Goal: Information Seeking & Learning: Learn about a topic

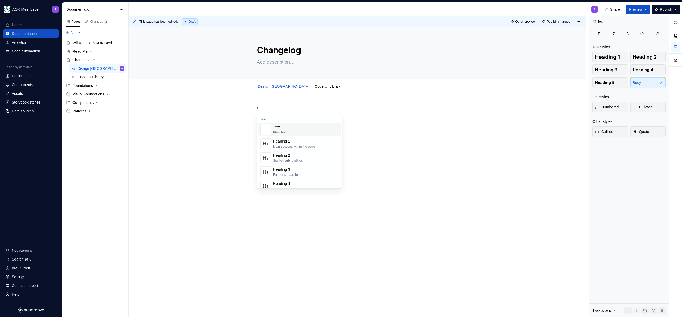
type textarea "*"
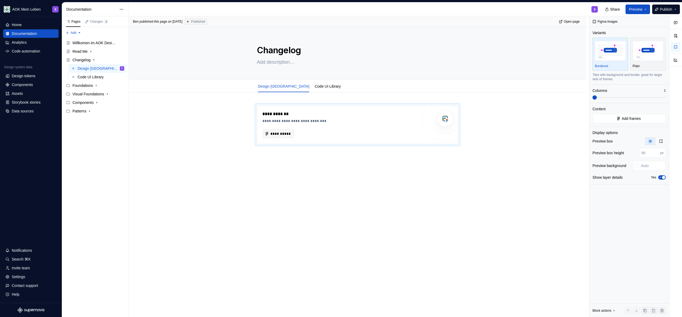
type textarea "*"
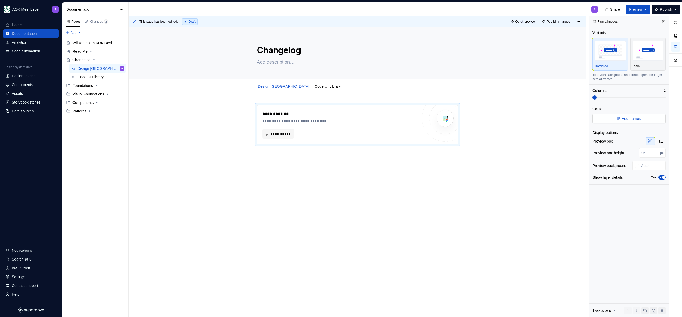
click at [615, 119] on button "Add frames" at bounding box center [628, 119] width 73 height 10
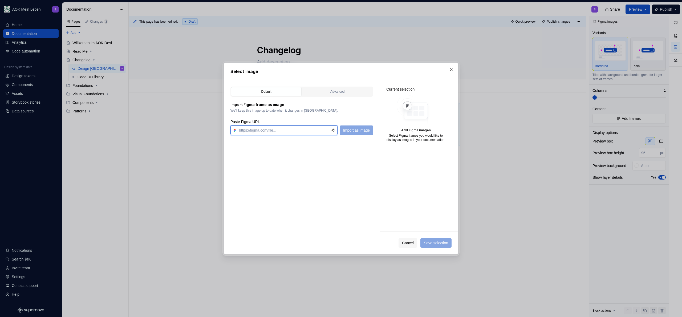
click at [291, 133] on input "text" at bounding box center [284, 130] width 94 height 10
paste input "[URL][DOMAIN_NAME]"
type input "[URL][DOMAIN_NAME]"
click at [360, 133] on button "Import as image" at bounding box center [357, 130] width 34 height 10
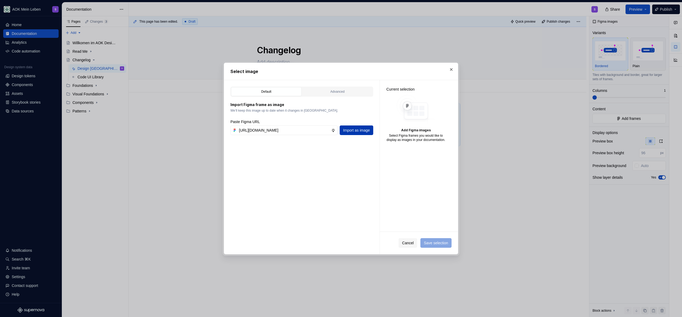
scroll to position [0, 0]
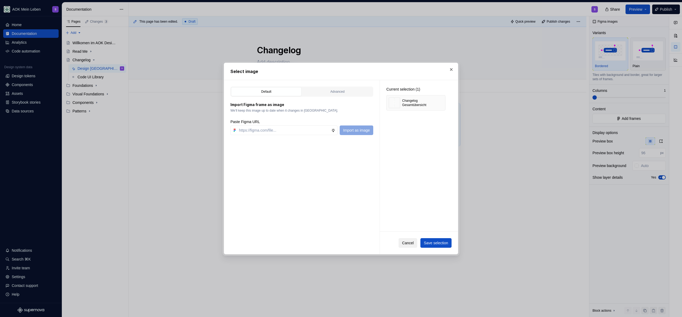
click at [403, 244] on span "Cancel" at bounding box center [408, 242] width 12 height 5
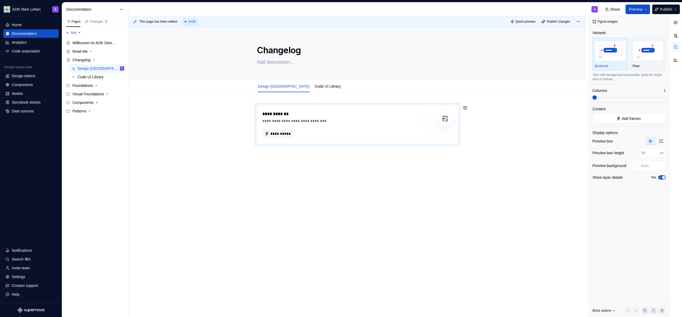
click at [167, 140] on div "**********" at bounding box center [358, 168] width 458 height 153
click at [273, 135] on span "**********" at bounding box center [280, 133] width 21 height 5
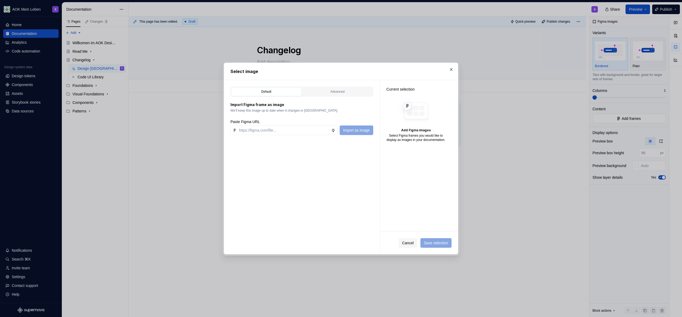
type textarea "*"
click at [294, 128] on input "text" at bounding box center [284, 130] width 94 height 10
type input "[URL][DOMAIN_NAME]"
click at [348, 131] on span "Import as image" at bounding box center [356, 130] width 27 height 5
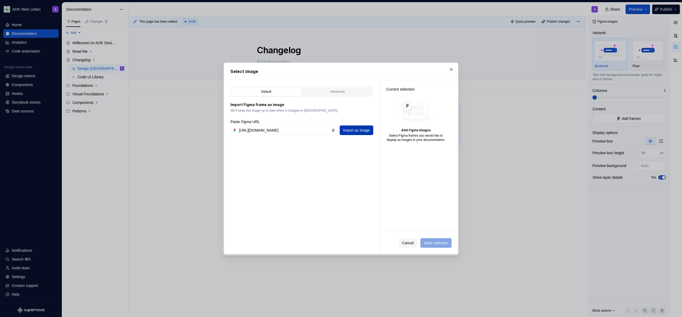
scroll to position [0, 0]
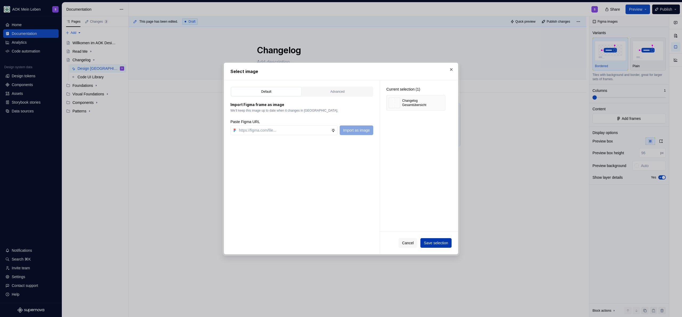
click at [432, 242] on span "Save selection" at bounding box center [436, 242] width 24 height 5
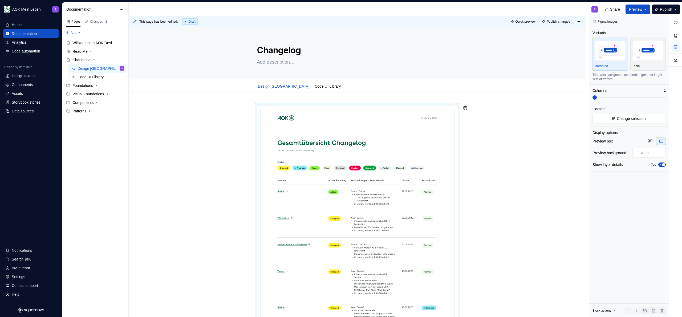
click at [295, 98] on div "This page has been edited. Draft Quick preview Publish changes Changelog Edit h…" at bounding box center [359, 166] width 460 height 301
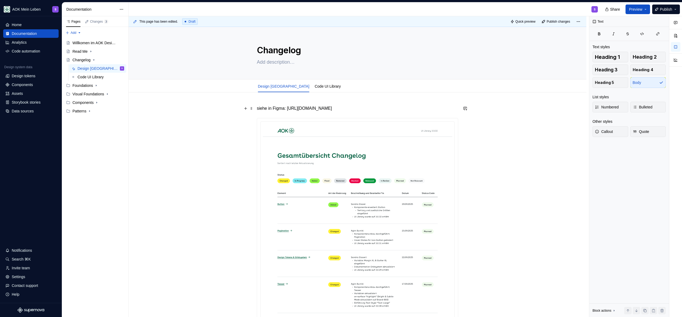
click at [288, 109] on p "siehe in Figma: [URL][DOMAIN_NAME]" at bounding box center [357, 108] width 201 height 6
drag, startPoint x: 273, startPoint y: 109, endPoint x: 255, endPoint y: 109, distance: 17.8
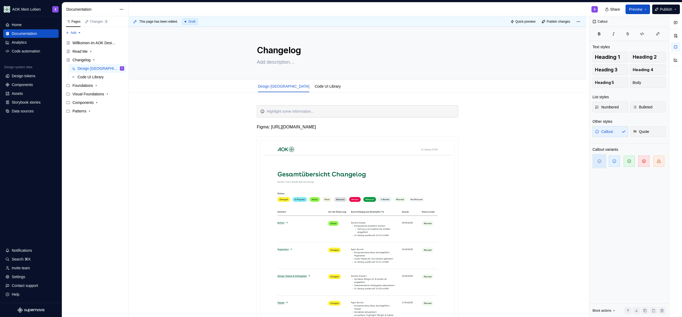
type textarea "*"
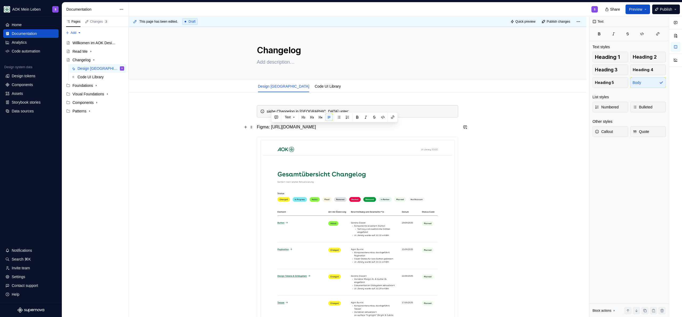
drag, startPoint x: 377, startPoint y: 134, endPoint x: 271, endPoint y: 127, distance: 106.5
click at [271, 127] on p "Figma: [URL][DOMAIN_NAME]" at bounding box center [357, 127] width 201 height 6
copy p "[URL][DOMAIN_NAME]"
click at [344, 108] on div "siehe Changelog in [GEOGRAPHIC_DATA] unter:" at bounding box center [357, 111] width 201 height 12
click at [341, 109] on div "siehe Changelog in [GEOGRAPHIC_DATA] unter:" at bounding box center [361, 111] width 188 height 5
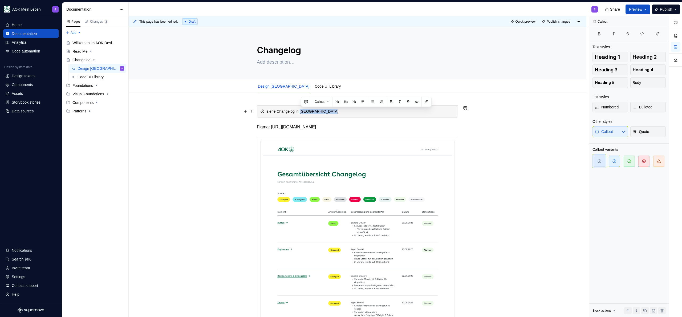
drag, startPoint x: 341, startPoint y: 110, endPoint x: 301, endPoint y: 111, distance: 39.4
click at [301, 111] on div "siehe Changelog in [GEOGRAPHIC_DATA]" at bounding box center [361, 111] width 188 height 5
click at [334, 112] on div "siehe Changelog in [GEOGRAPHIC_DATA]" at bounding box center [361, 111] width 188 height 5
click at [285, 111] on div "siehe Changelog in [GEOGRAPHIC_DATA]" at bounding box center [361, 111] width 188 height 5
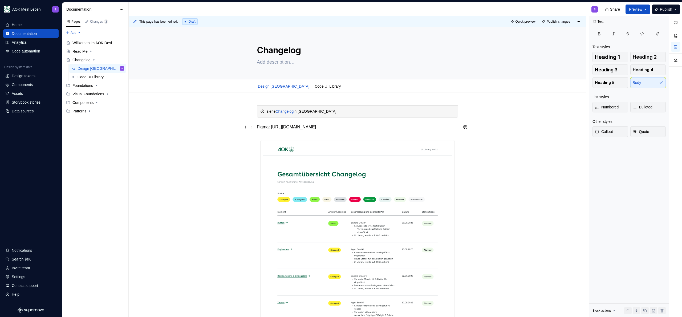
click at [293, 126] on p "Figma: [URL][DOMAIN_NAME]" at bounding box center [357, 127] width 201 height 6
drag, startPoint x: 256, startPoint y: 128, endPoint x: 372, endPoint y: 131, distance: 116.4
click at [372, 131] on div "This page has been edited. Draft Quick preview Publish changes Changelog Edit h…" at bounding box center [359, 166] width 460 height 301
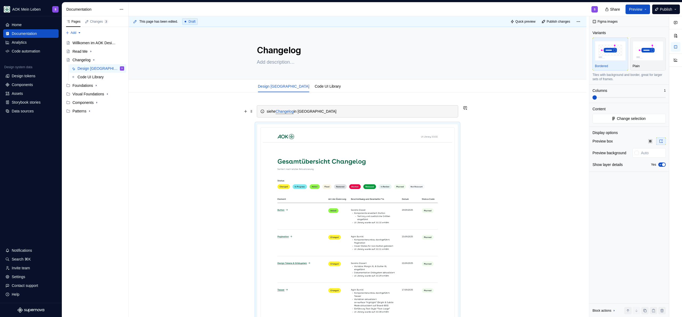
click at [341, 111] on div "siehe Changelog in [GEOGRAPHIC_DATA]" at bounding box center [361, 111] width 188 height 5
click at [341, 109] on div "siehe Changelog in [GEOGRAPHIC_DATA]." at bounding box center [361, 111] width 188 height 5
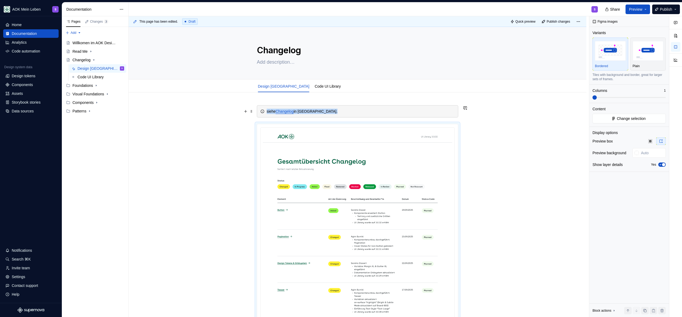
click at [331, 112] on div "siehe Changelog in [GEOGRAPHIC_DATA]." at bounding box center [361, 111] width 188 height 5
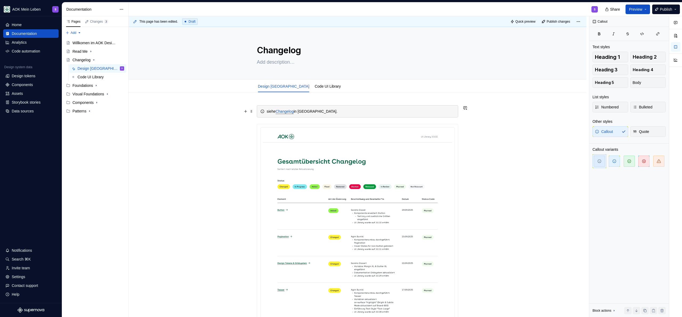
click at [276, 111] on div "siehe Changelog in [GEOGRAPHIC_DATA]." at bounding box center [361, 111] width 188 height 5
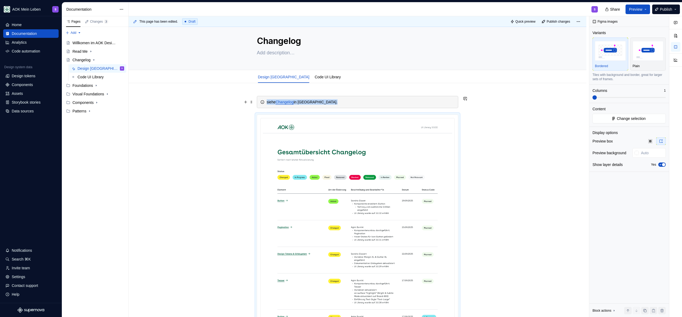
click at [418, 104] on div "siehe Changelog in [GEOGRAPHIC_DATA]." at bounding box center [361, 101] width 188 height 5
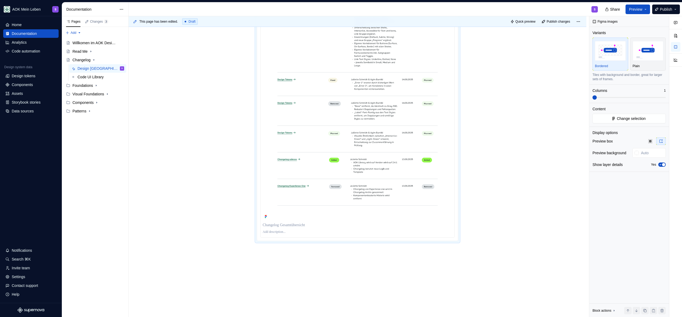
scroll to position [1340, 0]
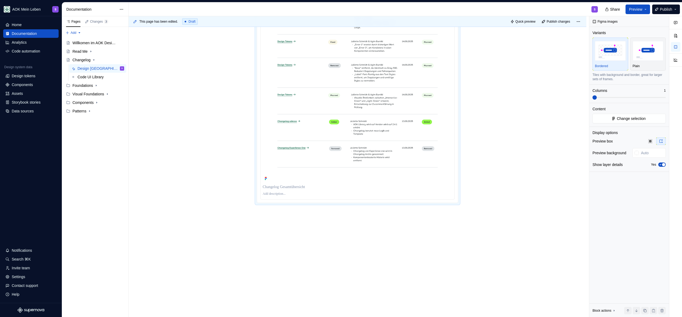
click at [277, 195] on p at bounding box center [358, 194] width 190 height 4
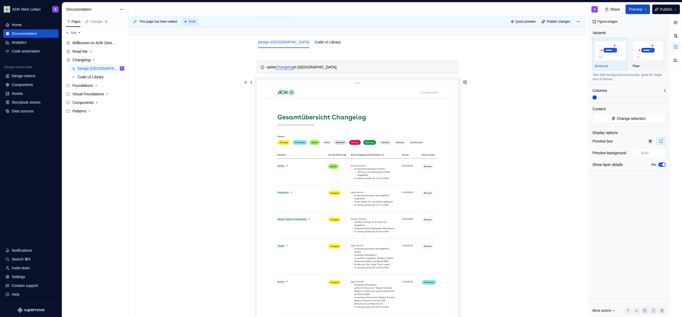
scroll to position [0, 0]
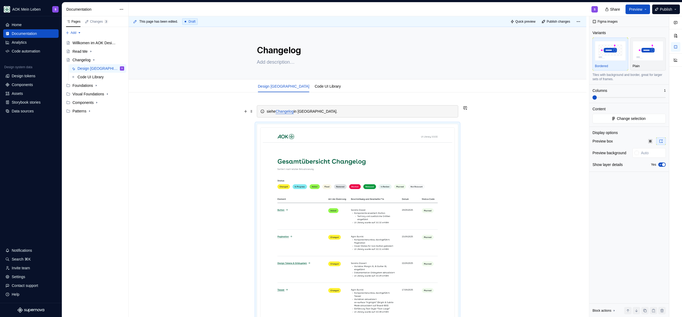
click at [334, 114] on div "siehe Changelog in [GEOGRAPHIC_DATA]." at bounding box center [357, 111] width 201 height 12
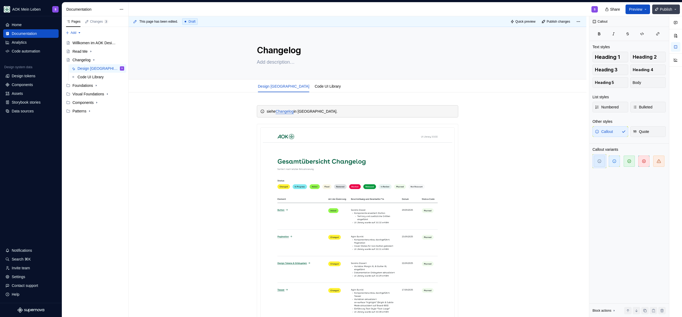
click at [662, 10] on span "Publish" at bounding box center [666, 9] width 12 height 5
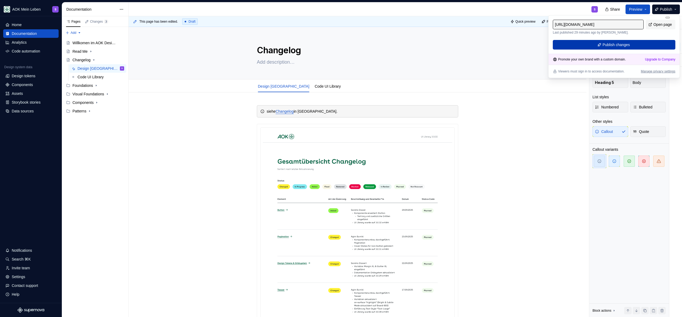
click at [637, 45] on button "Publish changes" at bounding box center [614, 45] width 122 height 10
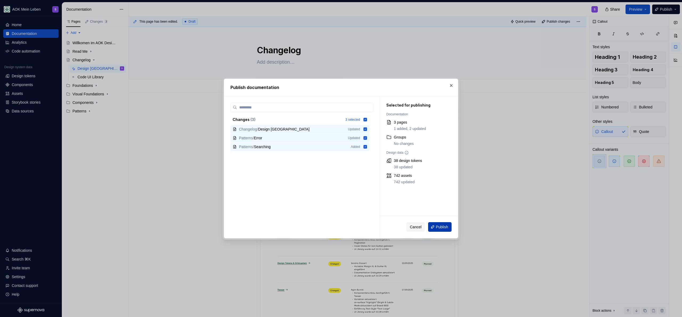
click at [446, 223] on button "Publish" at bounding box center [439, 227] width 23 height 10
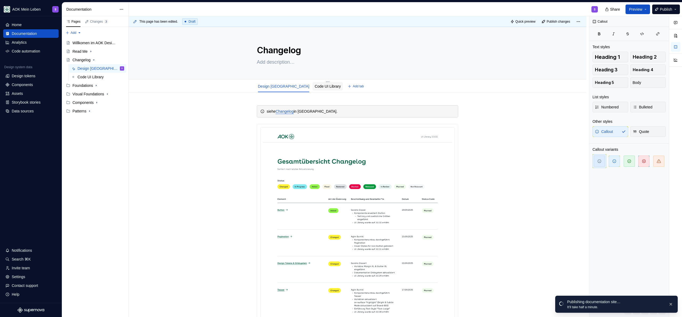
click at [315, 87] on link "Code UI Library" at bounding box center [328, 86] width 26 height 4
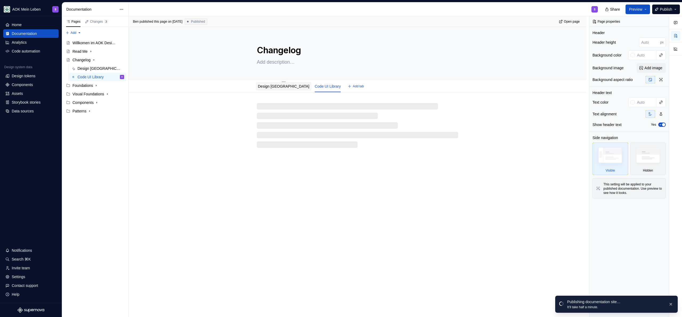
click at [278, 86] on link "Design [GEOGRAPHIC_DATA]" at bounding box center [283, 86] width 51 height 4
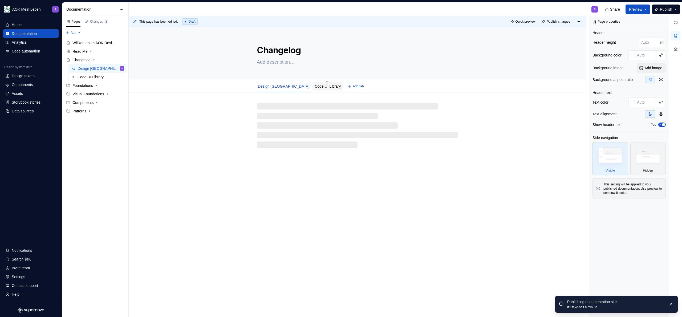
click at [317, 88] on link "Code UI Library" at bounding box center [328, 86] width 26 height 4
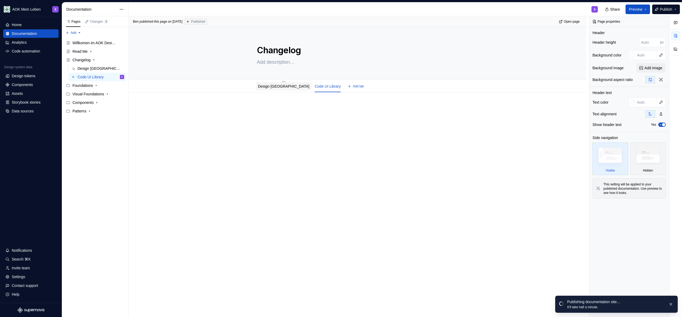
click at [276, 84] on link "Design [GEOGRAPHIC_DATA]" at bounding box center [283, 86] width 51 height 4
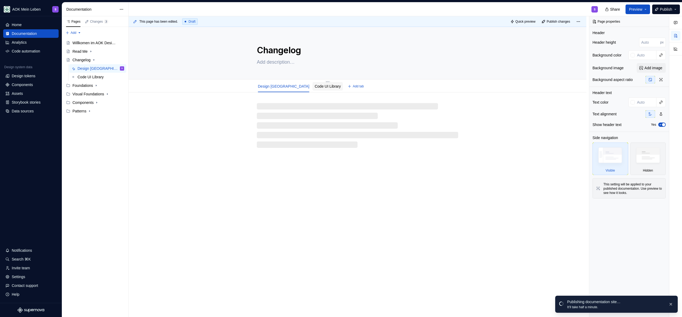
click at [321, 86] on div "Code UI Library" at bounding box center [327, 86] width 30 height 9
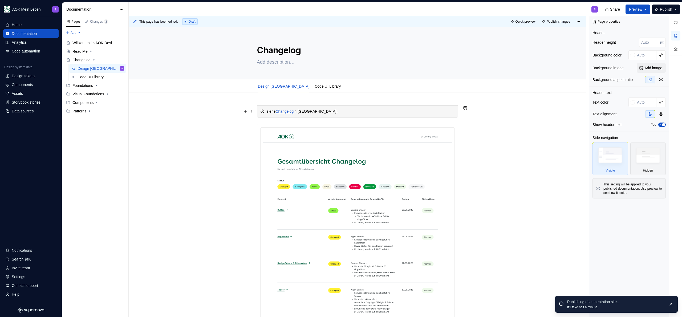
click at [317, 107] on div "siehe Changelog in [GEOGRAPHIC_DATA]." at bounding box center [357, 111] width 201 height 12
click at [252, 111] on span at bounding box center [251, 111] width 4 height 7
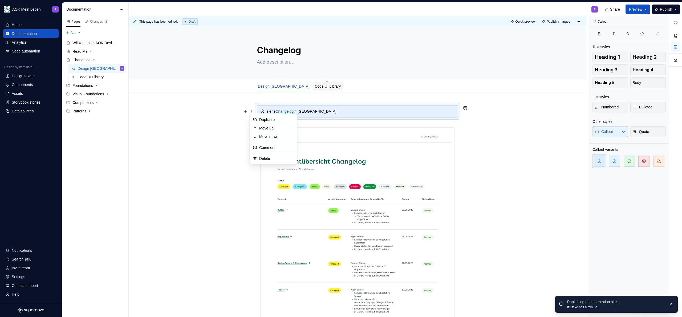
click at [315, 88] on div "Code UI Library" at bounding box center [328, 86] width 26 height 5
click at [308, 81] on html "AOK Mein Leben S Home Documentation Analytics Code automation Design system dat…" at bounding box center [341, 158] width 682 height 317
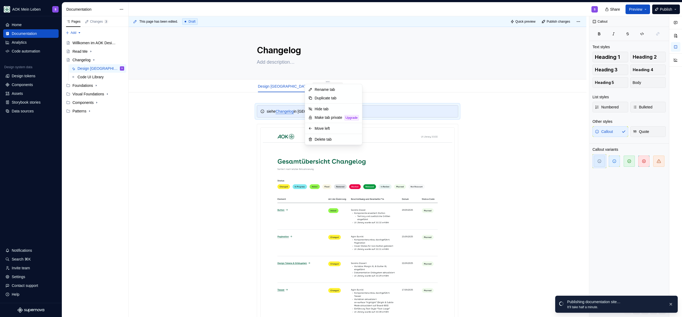
click at [293, 86] on html "AOK Mein Leben S Home Documentation Analytics Code automation Design system dat…" at bounding box center [341, 158] width 682 height 317
click at [315, 87] on link "Code UI Library" at bounding box center [328, 86] width 26 height 4
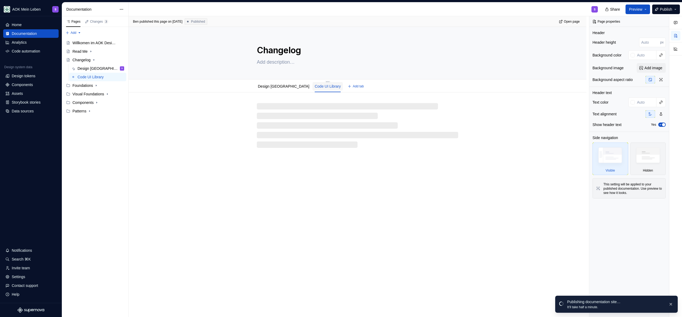
type textarea "*"
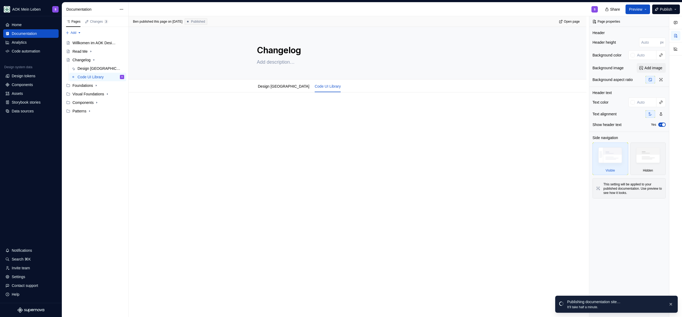
click at [275, 109] on p at bounding box center [357, 108] width 201 height 6
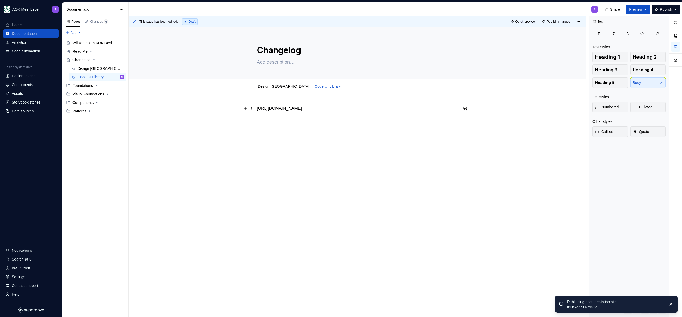
click at [258, 108] on p "[URL][DOMAIN_NAME]" at bounding box center [357, 108] width 201 height 6
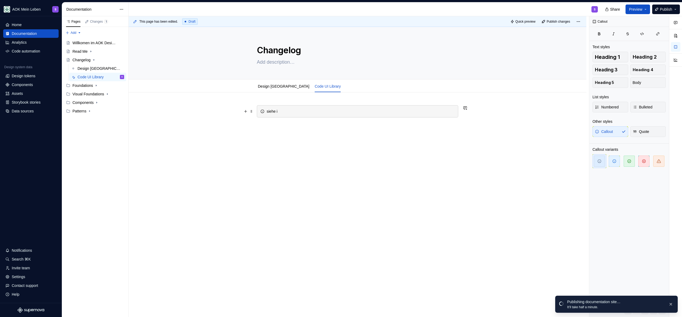
click at [296, 113] on div "siehe i" at bounding box center [361, 111] width 188 height 5
click at [296, 112] on div "siehe i" at bounding box center [361, 111] width 188 height 5
click at [297, 112] on div "siehe i" at bounding box center [361, 111] width 188 height 5
click at [276, 86] on link "Design [GEOGRAPHIC_DATA]" at bounding box center [283, 86] width 51 height 4
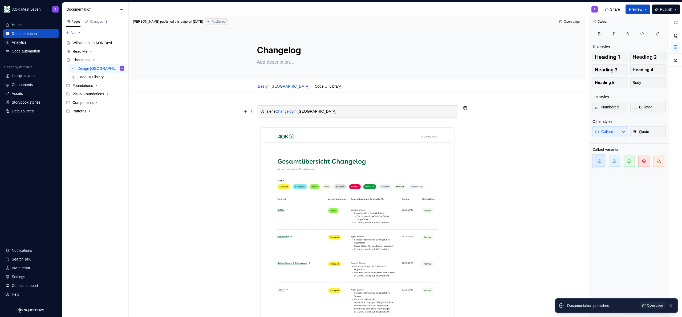
click at [325, 109] on div "siehe Changelog in [GEOGRAPHIC_DATA]." at bounding box center [361, 111] width 188 height 5
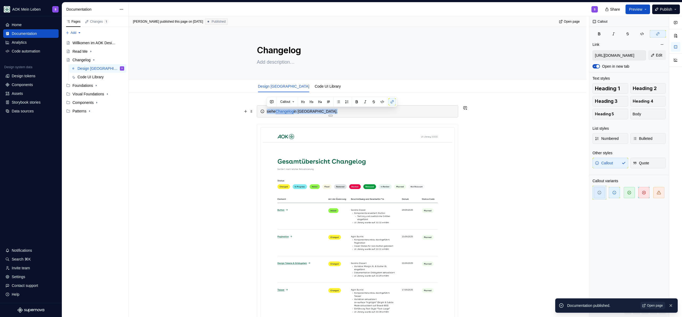
click at [325, 109] on div "siehe Changelog in [GEOGRAPHIC_DATA]." at bounding box center [361, 111] width 188 height 5
copy div "siehe Changelog in [GEOGRAPHIC_DATA]."
click at [318, 84] on link "Code UI Library" at bounding box center [328, 86] width 26 height 4
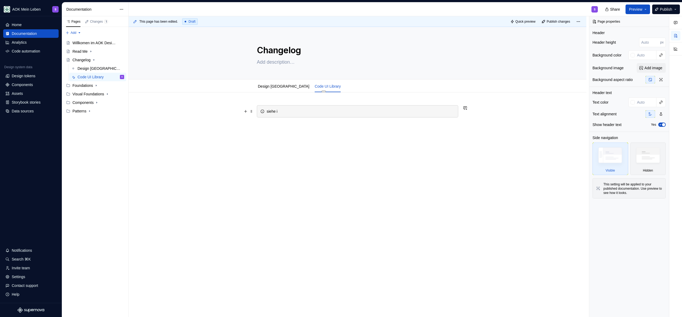
type textarea "*"
click at [306, 114] on div "siehe i" at bounding box center [361, 111] width 188 height 5
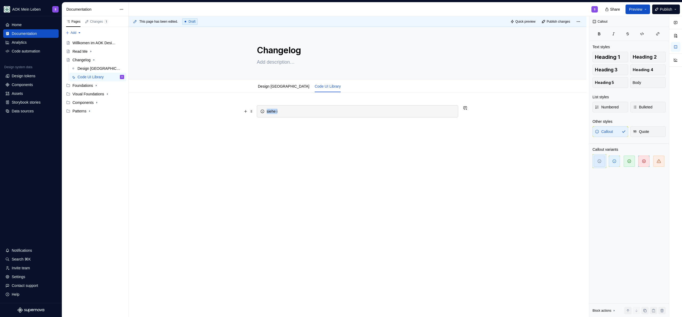
click at [306, 113] on div "siehe i" at bounding box center [361, 111] width 188 height 5
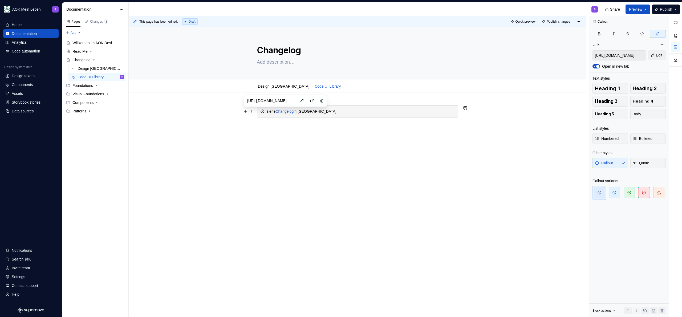
click at [283, 111] on link "Changelog" at bounding box center [284, 111] width 18 height 4
drag, startPoint x: 403, startPoint y: 103, endPoint x: 401, endPoint y: 105, distance: 2.8
click at [403, 102] on button "button" at bounding box center [402, 101] width 7 height 7
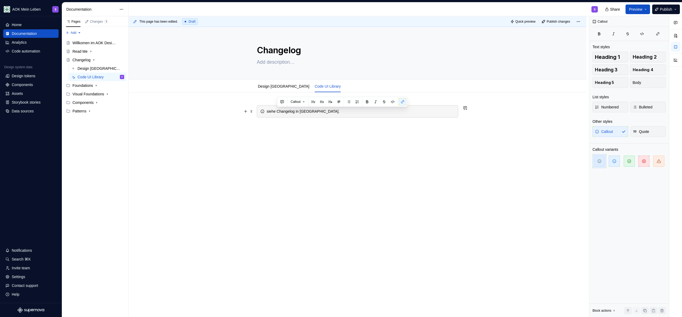
click at [345, 116] on div "siehe Changelog in [GEOGRAPHIC_DATA]." at bounding box center [357, 111] width 201 height 12
drag, startPoint x: 301, startPoint y: 112, endPoint x: 314, endPoint y: 142, distance: 33.3
click at [313, 114] on div "siehe Changelog in [GEOGRAPHIC_DATA]." at bounding box center [361, 111] width 188 height 5
click at [313, 155] on div "siehe Changelog im Repository der Code UI Library." at bounding box center [358, 159] width 458 height 134
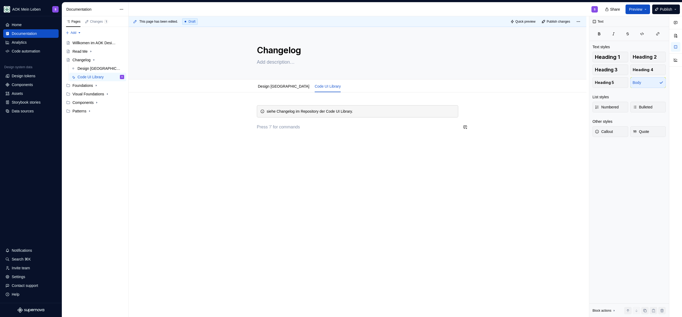
click at [326, 120] on div "siehe Changelog im Repository der Code UI Library." at bounding box center [357, 117] width 201 height 25
click at [273, 89] on div "Design [GEOGRAPHIC_DATA]" at bounding box center [283, 86] width 51 height 6
click at [274, 88] on div "Design [GEOGRAPHIC_DATA]" at bounding box center [283, 86] width 51 height 5
click at [278, 86] on link "Design [GEOGRAPHIC_DATA]" at bounding box center [283, 86] width 51 height 4
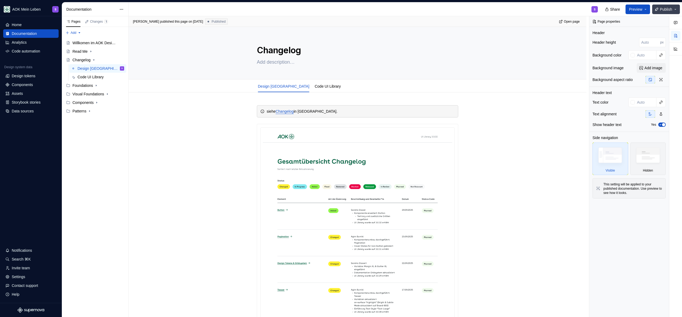
click at [661, 8] on span "Publish" at bounding box center [666, 9] width 12 height 5
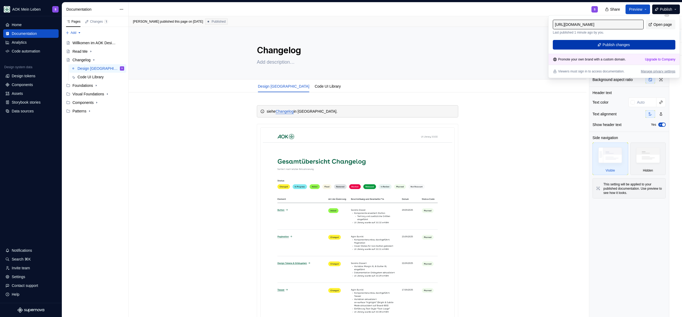
click at [622, 44] on span "Publish changes" at bounding box center [615, 44] width 27 height 5
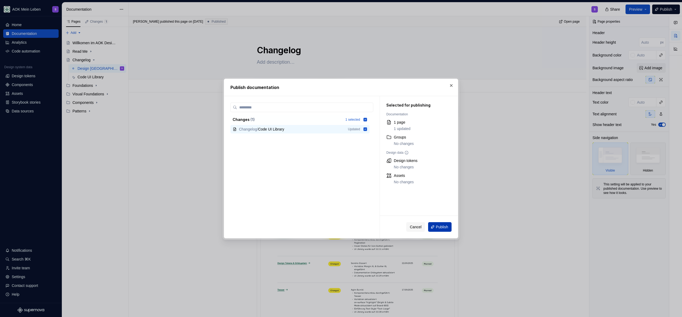
click at [441, 223] on button "Publish" at bounding box center [439, 227] width 23 height 10
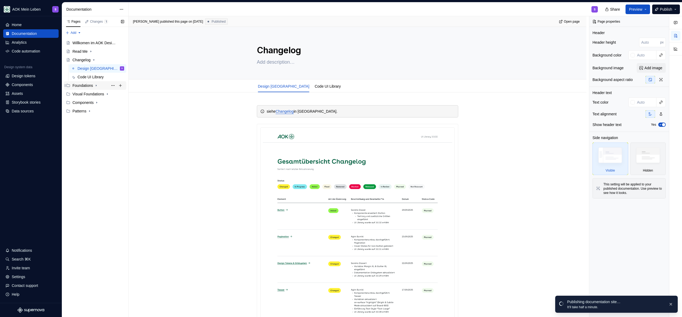
click at [78, 85] on div "Foundations" at bounding box center [82, 85] width 21 height 5
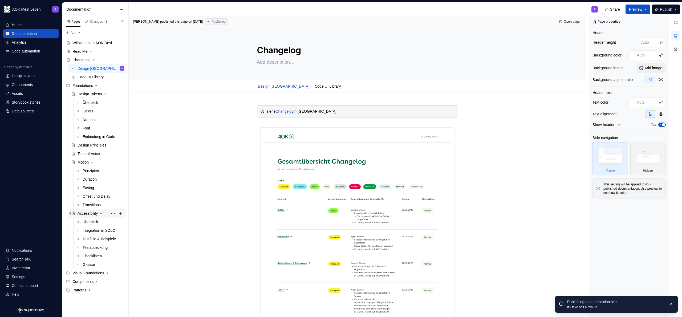
drag, startPoint x: 91, startPoint y: 212, endPoint x: 96, endPoint y: 213, distance: 5.6
click at [91, 212] on div "Accessibility" at bounding box center [87, 213] width 20 height 5
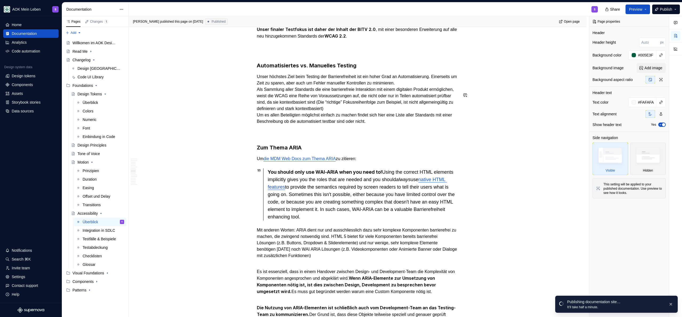
scroll to position [715, 0]
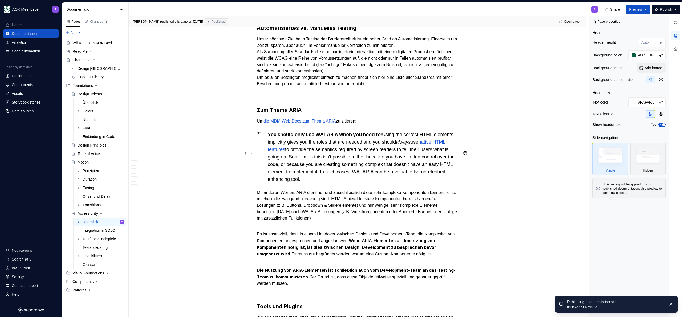
type textarea "*"
click at [383, 152] on div "You should only use WAI-ARIA when you need to! Using the correct HTML elements …" at bounding box center [363, 157] width 190 height 52
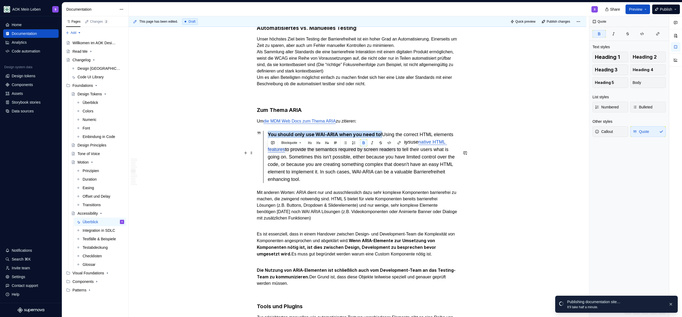
drag, startPoint x: 382, startPoint y: 152, endPoint x: 262, endPoint y: 153, distance: 119.6
click at [262, 153] on div "You should only use WAI-ARIA when you need to! Using the correct HTML elements …" at bounding box center [357, 157] width 201 height 52
click at [390, 183] on div "You should only use WAI-ARIA when you need to! Using the correct HTML elements …" at bounding box center [363, 157] width 190 height 52
click at [377, 183] on div "You should only use WAI-ARIA when you need to! Using the correct HTML elements …" at bounding box center [363, 157] width 190 height 52
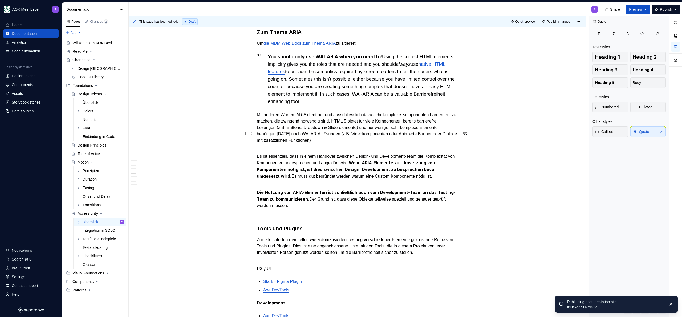
scroll to position [795, 0]
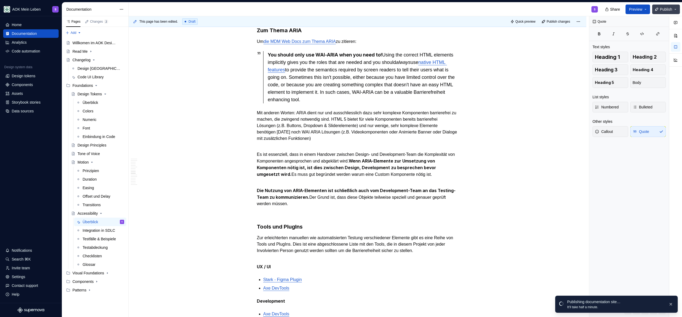
click at [660, 10] on span "Publish" at bounding box center [666, 9] width 12 height 5
click at [532, 158] on div "This page has been edited. Draft Quick preview Publish changes Accessibility Ba…" at bounding box center [359, 166] width 460 height 301
click at [432, 164] on p "Es ist essenziell, dass in einem Handover zwischen Design- und Development-Team…" at bounding box center [357, 161] width 201 height 33
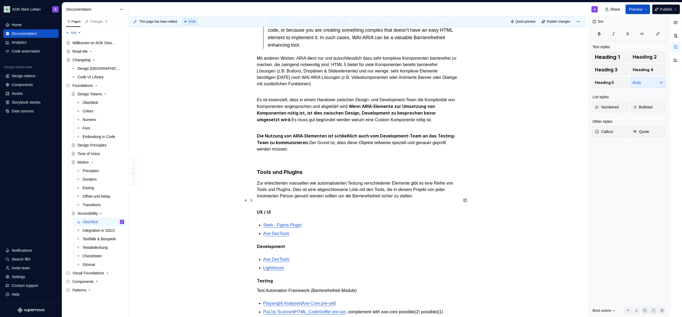
scroll to position [864, 0]
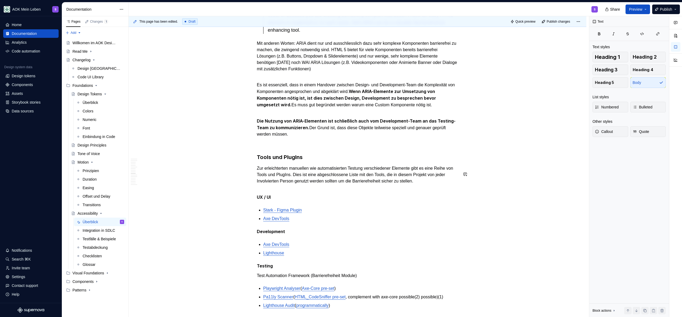
click at [297, 161] on h3 "Tools und PlugIns" at bounding box center [357, 156] width 201 height 7
click at [296, 184] on p "Zur erleichterten manuellen wie automatisierten Testung verschiedener Elemente …" at bounding box center [357, 174] width 201 height 19
click at [293, 208] on div "Was ist Accessibility Accessibility ist der englische und damit auch geläufige …" at bounding box center [357, 165] width 201 height 1811
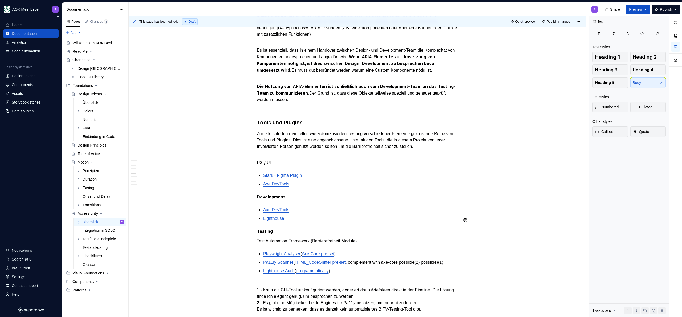
scroll to position [900, 0]
click at [323, 165] on p "UX / UI" at bounding box center [357, 158] width 201 height 13
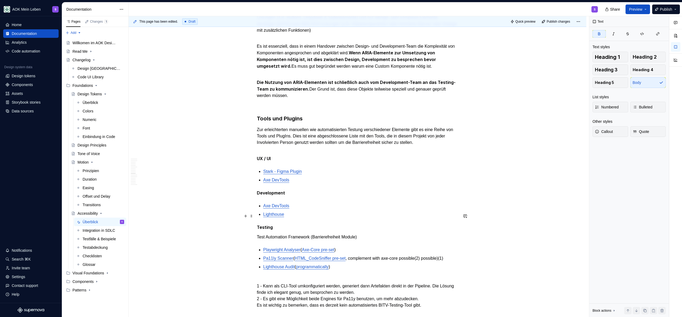
scroll to position [908, 0]
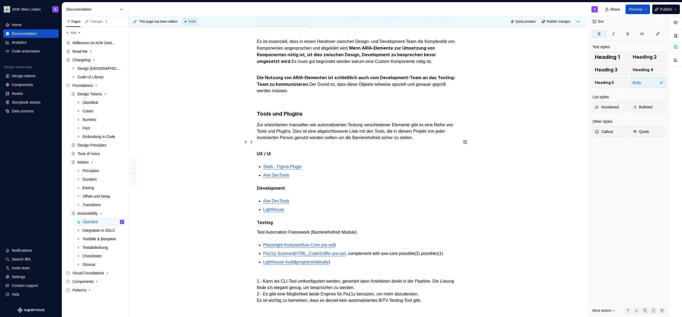
drag, startPoint x: 308, startPoint y: 148, endPoint x: 309, endPoint y: 156, distance: 8.0
click at [308, 141] on p "Zur erleichterten manuellen wie automatisierten Testung verschiedener Elemente …" at bounding box center [357, 131] width 201 height 19
click at [307, 157] on p "UX / UI" at bounding box center [357, 150] width 201 height 13
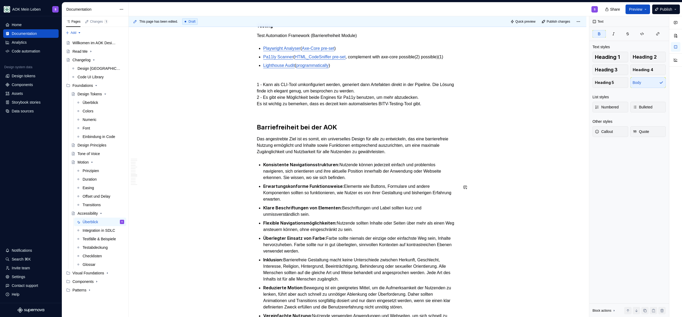
scroll to position [1112, 0]
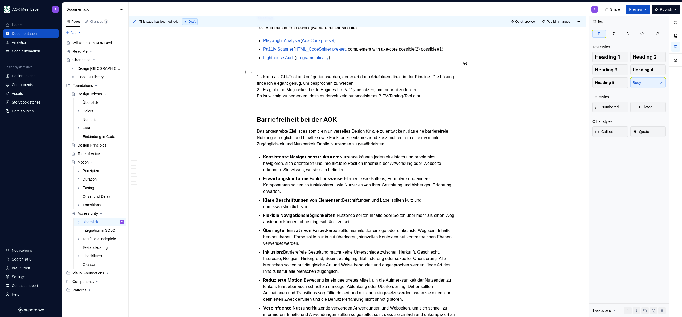
click at [426, 52] on p "Pa11ly Scanner ( HTML_CodeSniffer pre-set , complement with axe-core possible(2…" at bounding box center [360, 49] width 195 height 6
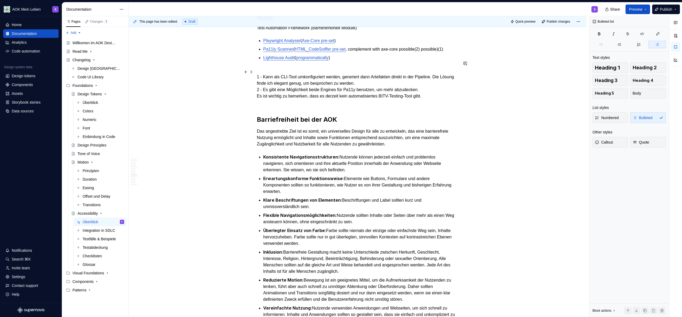
click at [444, 52] on p "Pa11ly Scanner ( HTML_CodeSniffer pre-set , complement with axe-core possible(2…" at bounding box center [360, 49] width 195 height 6
click at [435, 52] on p "Pa11ly Scanner ( HTML_CodeSniffer pre-set , complement with axe-core possible(2…" at bounding box center [360, 49] width 195 height 6
click at [446, 52] on p "Pa11ly Scanner ( HTML_CodeSniffer pre-set , complement with axe-core possible(2…" at bounding box center [360, 49] width 195 height 6
drag, startPoint x: 449, startPoint y: 72, endPoint x: 454, endPoint y: 74, distance: 5.1
click at [454, 52] on p "Pa11ly Scanner ( HTML_CodeSniffer pre-set , complement with axe-core possible(2…" at bounding box center [360, 49] width 195 height 6
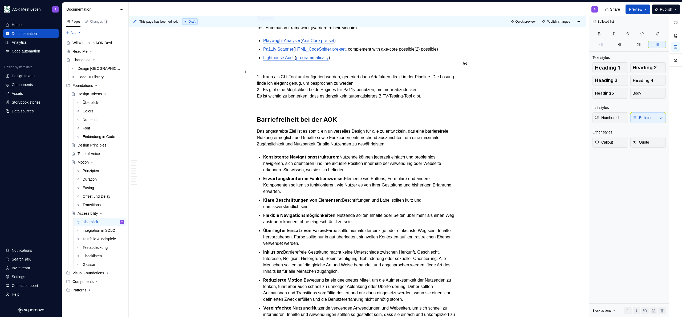
click at [350, 52] on p "Pa11ly Scanner ( HTML_CodeSniffer pre-set , complement with axe-core possible(2…" at bounding box center [360, 49] width 195 height 6
click at [399, 94] on p "1 - Kann als CLI-Tool umkonfiguriert werden, generiert dann Artefakten direkt i…" at bounding box center [357, 86] width 201 height 38
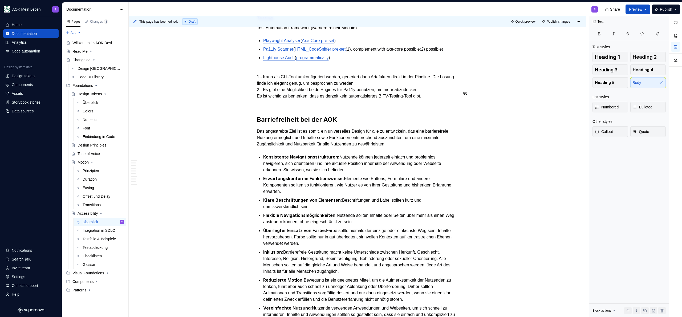
click at [383, 61] on p "Lighthouse Audit ( programmatically )" at bounding box center [360, 58] width 195 height 6
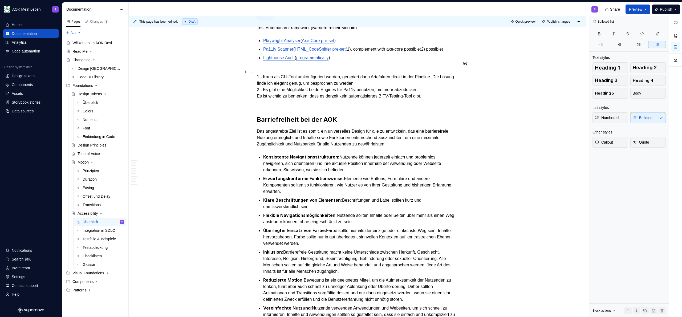
click at [456, 52] on p "Pa11ly Scanner ( HTML_CodeSniffer pre-set (1), complement with axe-core possibl…" at bounding box center [360, 49] width 195 height 6
click at [358, 61] on p "Lighthouse Audit ( programmatically )" at bounding box center [360, 58] width 195 height 6
click at [388, 104] on p "1 - Kann als CLI-Tool umkonfiguriert werden, generiert dann Artefakten direkt i…" at bounding box center [357, 86] width 201 height 38
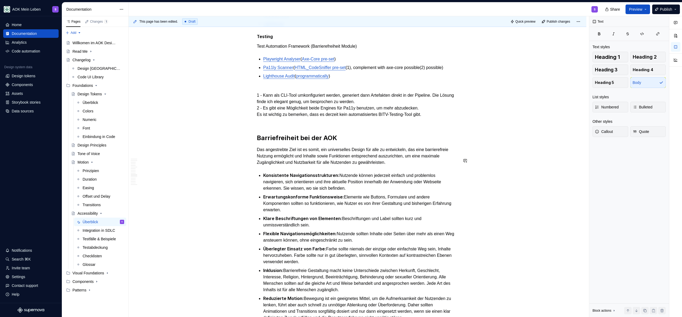
scroll to position [1085, 0]
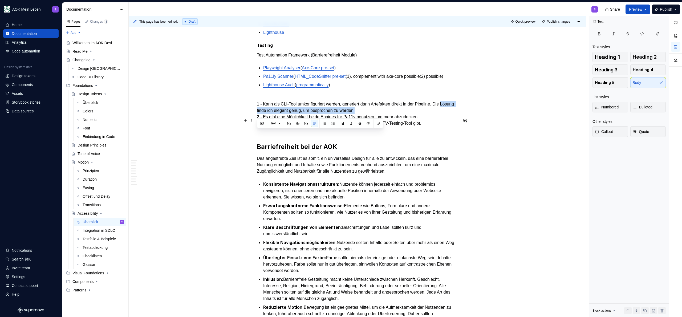
drag, startPoint x: 398, startPoint y: 133, endPoint x: 261, endPoint y: 129, distance: 137.5
click at [409, 133] on p "1 - Kann als CLI-Tool umkonfiguriert werden, generiert dann Artefakten direkt i…" at bounding box center [357, 114] width 201 height 38
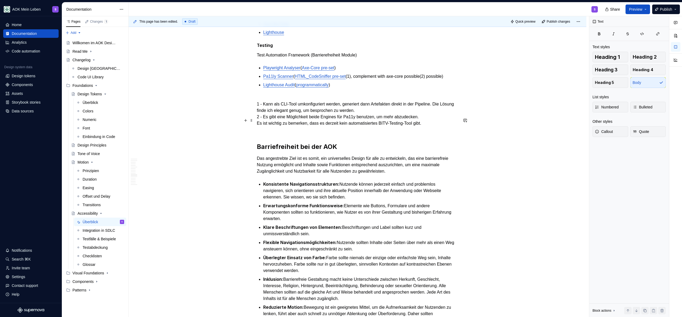
click at [397, 131] on p "1 - Kann als CLI-Tool umkonfiguriert werden, generiert dann Artefakten direkt i…" at bounding box center [357, 114] width 201 height 38
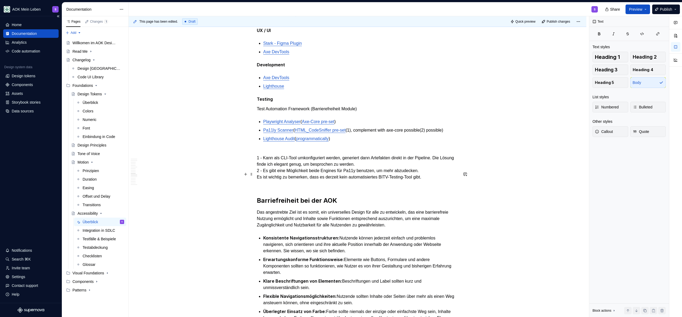
scroll to position [998, 0]
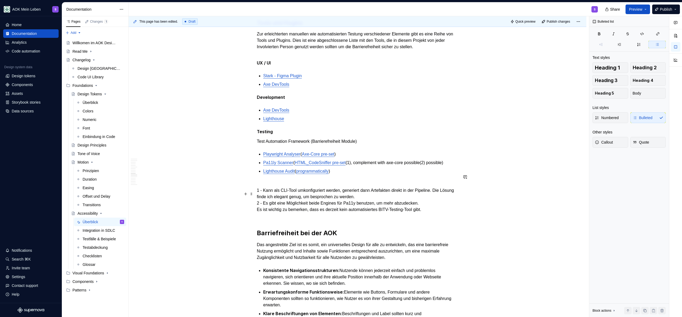
click at [374, 174] on p "Lighthouse Audit ( programmatically )" at bounding box center [360, 171] width 195 height 6
click at [368, 174] on p "Lighthouse Audit ( programmatically )" at bounding box center [360, 171] width 195 height 6
click at [355, 166] on p "Pa11ly Scanner ( HTML_CodeSniffer pre-set (1), complement with axe-core possibl…" at bounding box center [360, 163] width 195 height 6
click at [465, 187] on div "Was ist Accessibility Accessibility ist der englische und damit auch geläufige …" at bounding box center [358, 76] width 458 height 1926
click at [460, 185] on div "Was ist Accessibility Accessibility ist der englische und damit auch geläufige …" at bounding box center [358, 76] width 458 height 1926
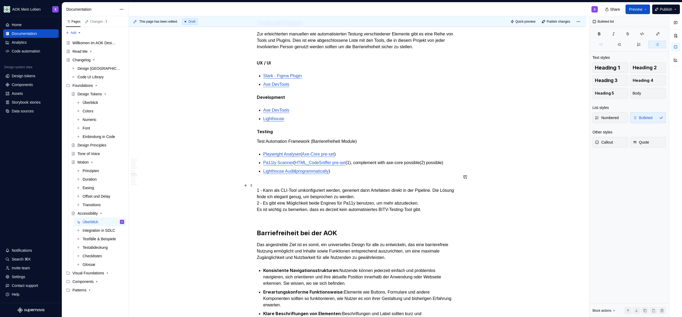
click at [456, 166] on p "Pa11ly Scanner ( HTML_CodeSniffer pre-set (1), complement with axe-core possibl…" at bounding box center [360, 163] width 195 height 6
click at [355, 166] on p "Pa11ly Scanner ( HTML_CodeSniffer pre-set (1), complement with axe-core possibl…" at bounding box center [360, 163] width 195 height 6
click at [458, 185] on div "Was ist Accessibility Accessibility ist der englische und damit auch geläufige …" at bounding box center [358, 76] width 458 height 1926
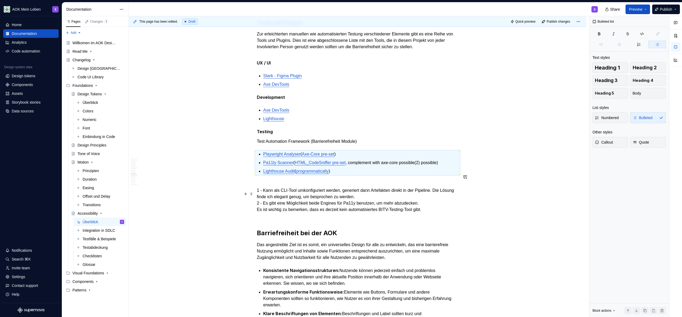
click at [448, 174] on ul "Playwright Analyser ( Axe-Core pre-set ) Pa11ly Scanner ( HTML_CodeSniffer pre-…" at bounding box center [360, 162] width 195 height 23
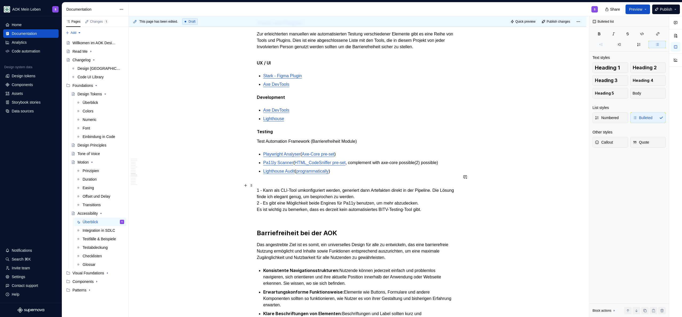
click at [449, 166] on p "Pa11ly Scanner ( HTML_CodeSniffer pre-set , complement with axe-core possible(2…" at bounding box center [360, 163] width 195 height 6
click at [427, 217] on p "1 - Kann als CLI-Tool umkonfiguriert werden, generiert dann Artefakten direkt i…" at bounding box center [357, 200] width 201 height 38
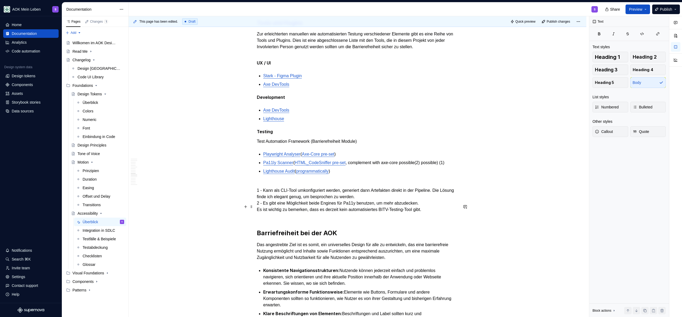
click at [425, 219] on p "1 - Kann als CLI-Tool umkonfiguriert werden, generiert dann Artefakten direkt i…" at bounding box center [357, 200] width 201 height 38
click at [452, 166] on p "Pa11ly Scanner ( HTML_CodeSniffer pre-set , complement with axe-core possible(2…" at bounding box center [360, 163] width 195 height 6
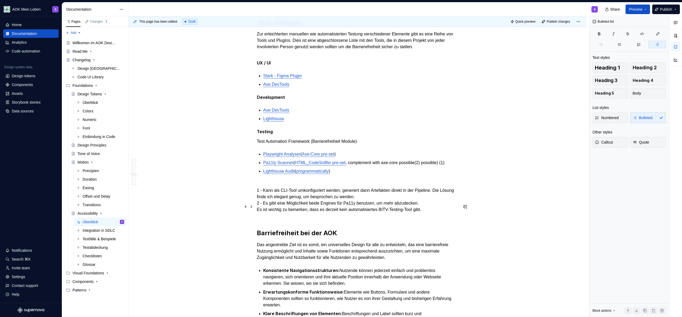
click at [395, 219] on p "1 - Kann als CLI-Tool umkonfiguriert werden, generiert dann Artefakten direkt i…" at bounding box center [357, 200] width 201 height 38
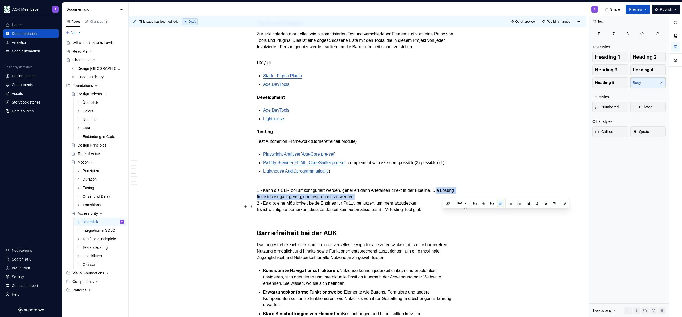
drag, startPoint x: 446, startPoint y: 211, endPoint x: 442, endPoint y: 216, distance: 6.2
click at [442, 216] on p "1 - Kann als CLI-Tool umkonfiguriert werden, generiert dann Artefakten direkt i…" at bounding box center [357, 200] width 201 height 38
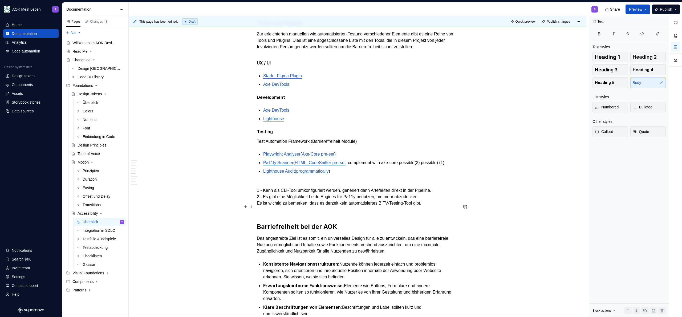
click at [438, 213] on p "1 - Kann als CLI-Tool umkonfiguriert werden, generiert dann Artefakten direkt i…" at bounding box center [357, 197] width 201 height 32
click at [386, 213] on p "1 - Kann als CLI-Tool umkonfiguriert werden, generiert dann Artefakten direkt i…" at bounding box center [357, 197] width 201 height 32
click at [445, 213] on p "1 - Kann als CLI-Tool umkonfiguriert werden, generiert dann Artefakten direkt i…" at bounding box center [357, 197] width 201 height 32
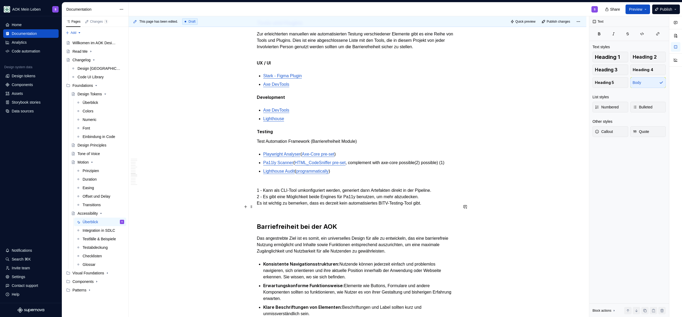
click at [444, 213] on p "1 - Kann als CLI-Tool umkonfiguriert werden, generiert dann Artefakten direkt i…" at bounding box center [357, 197] width 201 height 32
click at [445, 213] on p "1 - Kann als CLI-Tool umkonfiguriert werden, generiert dann Artefakten direkt i…" at bounding box center [357, 197] width 201 height 32
drag, startPoint x: 444, startPoint y: 228, endPoint x: 245, endPoint y: 209, distance: 199.6
click at [257, 209] on div "Was ist Accessibility Accessibility ist der englische und damit auch geläufige …" at bounding box center [357, 31] width 201 height 1811
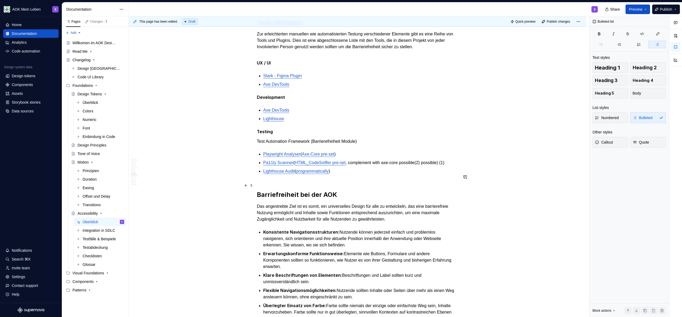
drag, startPoint x: 456, startPoint y: 184, endPoint x: 463, endPoint y: 192, distance: 10.8
click at [456, 166] on p "Pa11ly Scanner ( HTML_CodeSniffer pre-set , complement with axe-core possible(2…" at bounding box center [360, 163] width 195 height 6
click at [426, 181] on p "Lighthouse Audit ( programmatically )" at bounding box center [360, 174] width 195 height 13
click at [379, 181] on p "Lighthouse Audit ( programmatically )" at bounding box center [360, 174] width 195 height 13
click at [373, 181] on p "Lighthouse Audit ( programmatically )" at bounding box center [360, 174] width 195 height 13
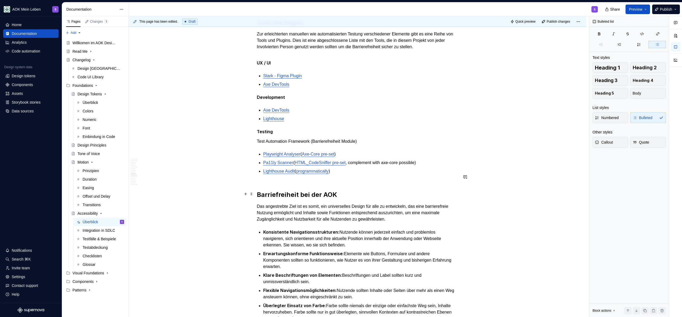
click at [389, 181] on p "Lighthouse Audit ( programmatically )" at bounding box center [360, 174] width 195 height 13
click at [415, 166] on p "Pa11ly Scanner ( HTML_CodeSniffer pre-set , complement with axe-core possible)" at bounding box center [360, 163] width 195 height 6
click at [409, 181] on p "Lighthouse Audit ( programmatically )" at bounding box center [360, 174] width 195 height 13
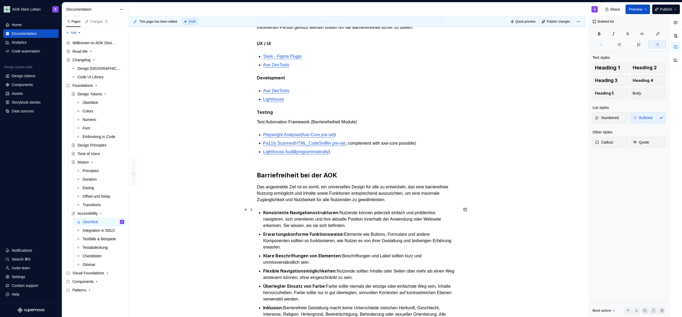
scroll to position [1045, 0]
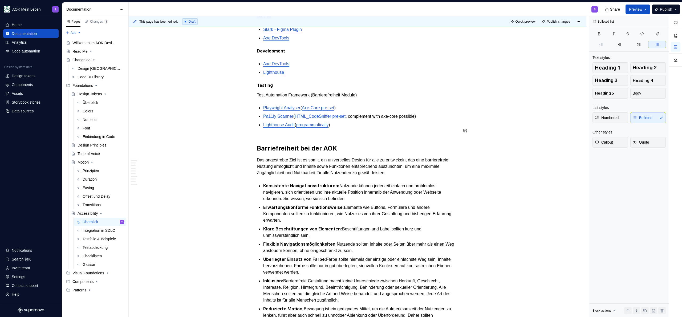
click at [367, 153] on h2 "Barriefreiheit bei der AOK" at bounding box center [357, 148] width 201 height 9
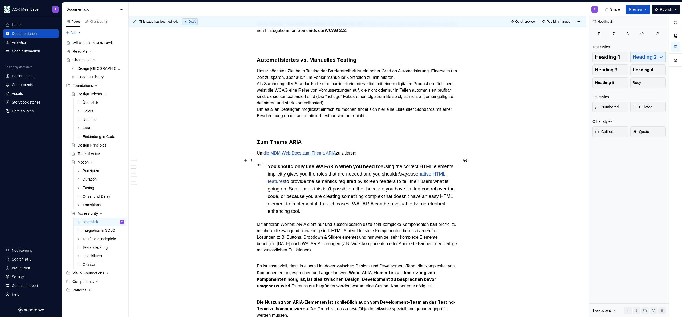
scroll to position [689, 0]
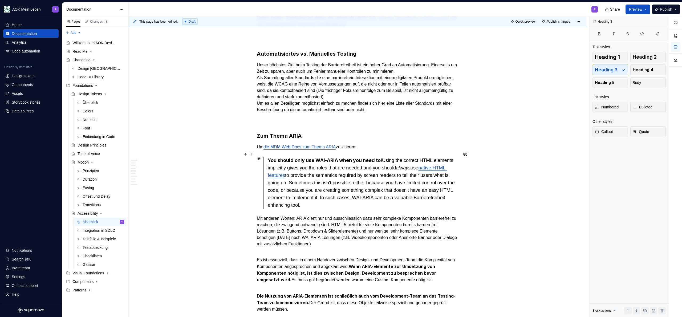
click at [321, 140] on h3 "Zum Thema ARIA" at bounding box center [357, 135] width 201 height 7
click at [386, 177] on div "You should only use WAI-ARIA when you need to! Using the correct HTML elements …" at bounding box center [363, 183] width 190 height 52
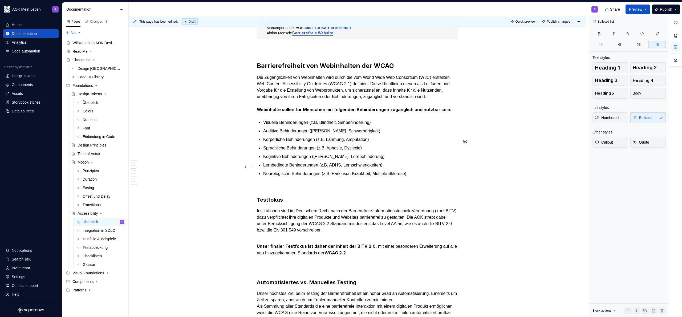
click at [412, 151] on p "Sprachliche Behinderungen (z.B. Aphasie, Dyslexie)" at bounding box center [360, 148] width 195 height 6
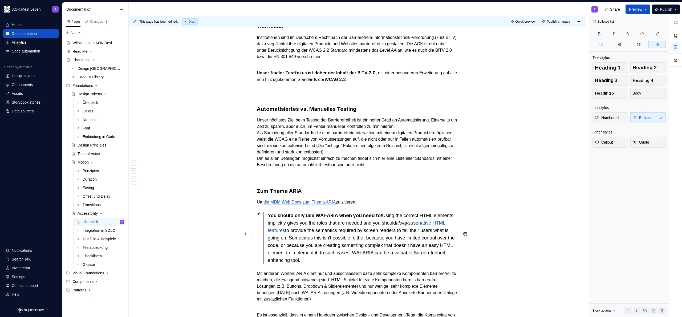
scroll to position [660, 0]
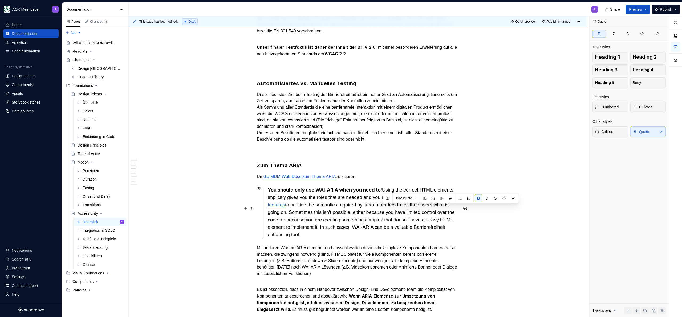
click at [382, 208] on div "You should only use WAI-ARIA when you need to! Using the correct HTML elements …" at bounding box center [363, 212] width 190 height 52
click at [337, 213] on div "You should only use WAI-ARIA when you need to! Using the correct HTML elements …" at bounding box center [363, 212] width 190 height 52
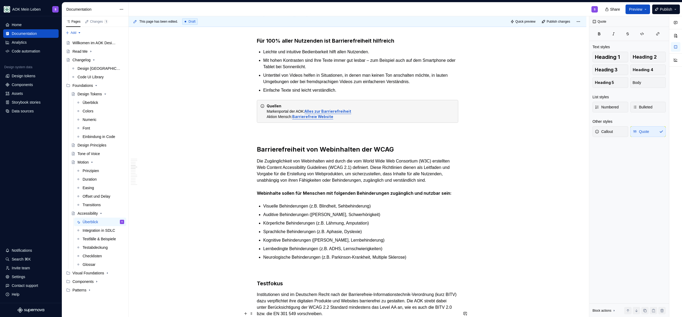
scroll to position [363, 0]
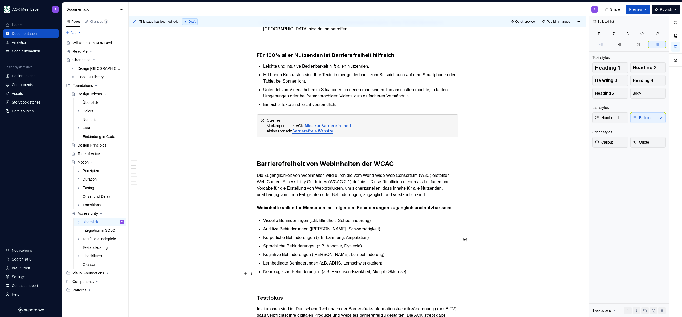
click at [406, 258] on p "Kognitive Behinderungen ([PERSON_NAME], Lernbehinderung)" at bounding box center [360, 254] width 195 height 6
click at [430, 275] on p "Neurologische Behinderungen (z.B. Parkinson-Krankheit, Multiple Sklerose)" at bounding box center [360, 271] width 195 height 6
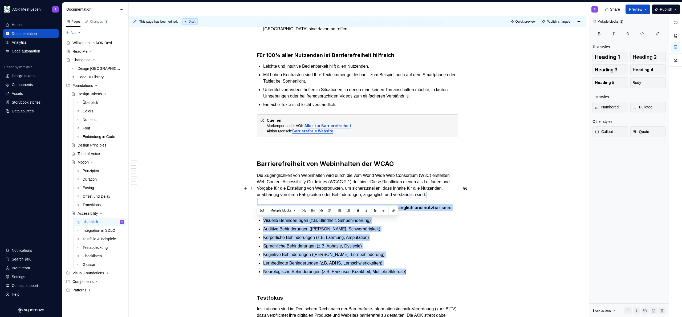
drag, startPoint x: 430, startPoint y: 290, endPoint x: 259, endPoint y: 221, distance: 184.7
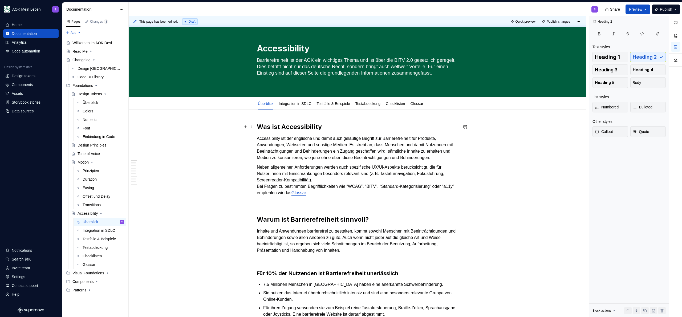
scroll to position [0, 0]
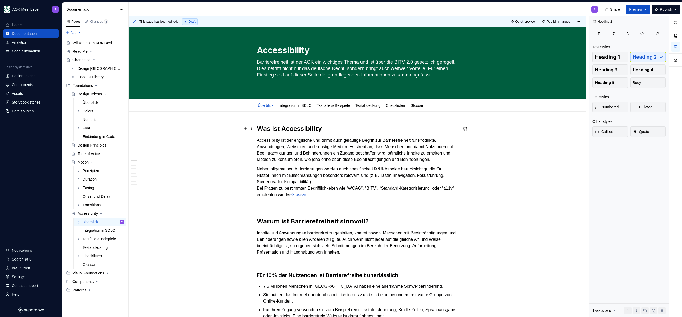
click at [354, 130] on h2 "Was ist Accessibility" at bounding box center [357, 128] width 201 height 9
click at [340, 184] on p "Neben allgemeinen Anforderungen werden auch spezifische UX/UI-Aspekte berücksic…" at bounding box center [357, 182] width 201 height 32
click at [351, 207] on p at bounding box center [357, 204] width 201 height 6
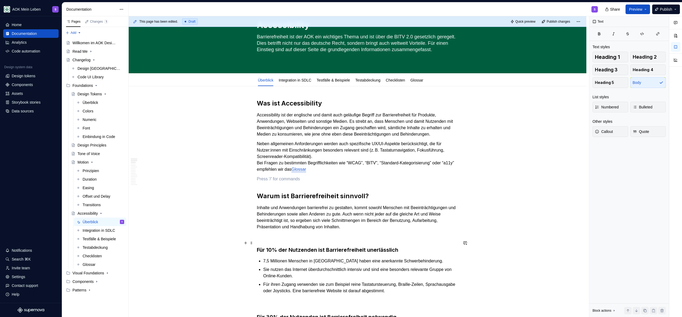
scroll to position [89, 0]
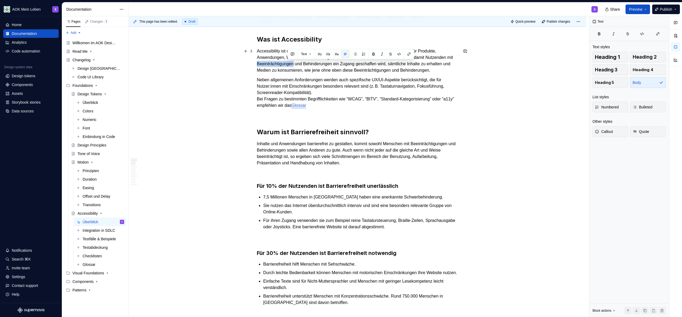
drag, startPoint x: 287, startPoint y: 62, endPoint x: 327, endPoint y: 65, distance: 40.0
click at [327, 65] on p "Accessibility ist der englische und damit auch geläufige Begriff zur Barrierefr…" at bounding box center [357, 61] width 201 height 26
click at [317, 65] on p "Accessibility ist der englische und damit auch geläufige Begriff zur Barrierefr…" at bounding box center [357, 61] width 201 height 26
click at [332, 65] on p "Accessibility ist der englische und damit auch geläufige Begriff zur Barrierefr…" at bounding box center [357, 61] width 201 height 26
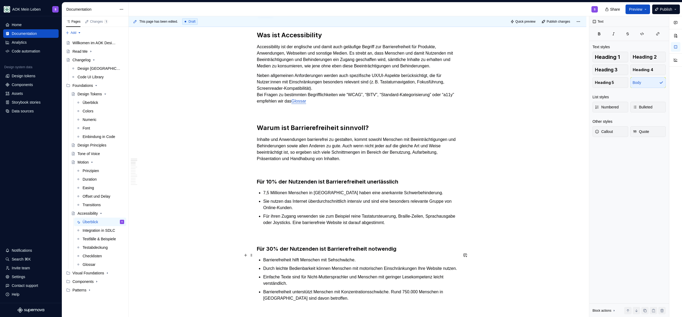
scroll to position [114, 0]
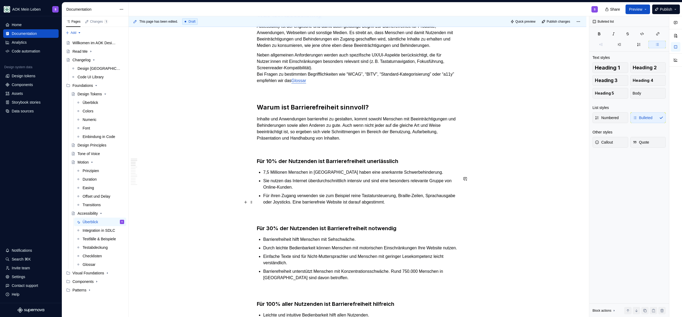
click at [367, 205] on p "Für ihren Zugang verwenden sie zum Beispiel reine Tastatursteuerung, Braille-Ze…" at bounding box center [360, 199] width 195 height 13
click at [312, 218] on p at bounding box center [357, 215] width 201 height 6
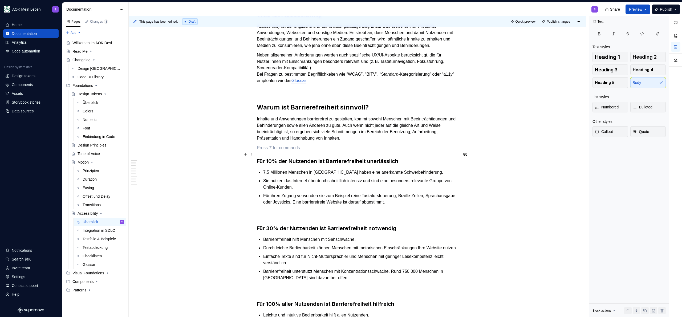
click at [414, 151] on p at bounding box center [357, 148] width 201 height 6
click at [411, 109] on h2 "Warum ist Barrierefreiheit sinnvoll?" at bounding box center [357, 107] width 201 height 9
click at [327, 93] on p at bounding box center [357, 90] width 201 height 6
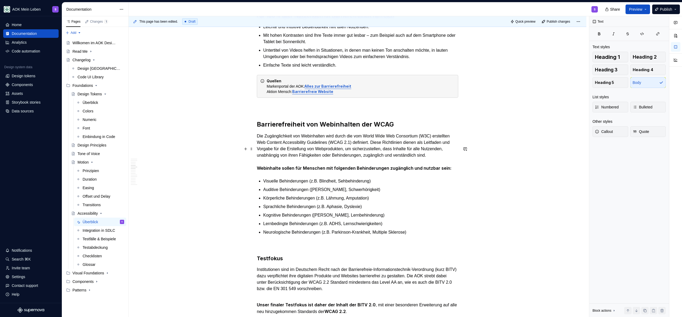
scroll to position [431, 0]
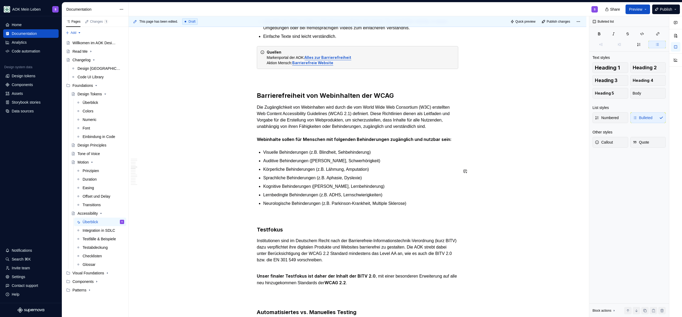
click at [316, 143] on p "Die Zugänglichkeit von Webinhalten wird durch die vom World Wide Web Consortium…" at bounding box center [357, 123] width 201 height 39
click at [405, 164] on p "Auditive Behinderungen ([PERSON_NAME], Schwerhörigkeit)" at bounding box center [360, 161] width 195 height 6
click at [402, 156] on p "Visuelle Behinderungen (z.B. Blindheit, Sehbehinderung)" at bounding box center [360, 152] width 195 height 6
click at [402, 173] on p "Körperliche Behinderungen (z.B. Lähmung, Amputation)" at bounding box center [360, 169] width 195 height 6
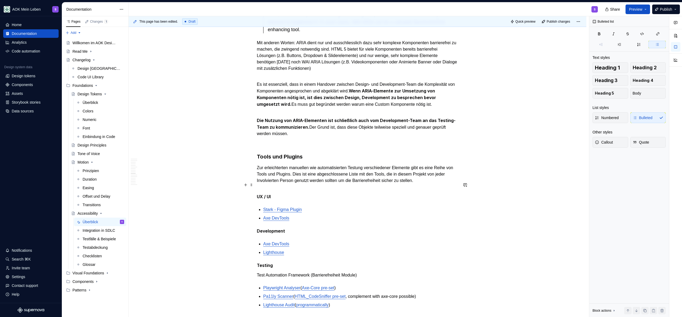
drag, startPoint x: 376, startPoint y: 195, endPoint x: 371, endPoint y: 189, distance: 7.2
click at [376, 184] on p "Zur erleichterten manuellen wie automatisierten Testung verschiedener Elemente …" at bounding box center [357, 174] width 201 height 19
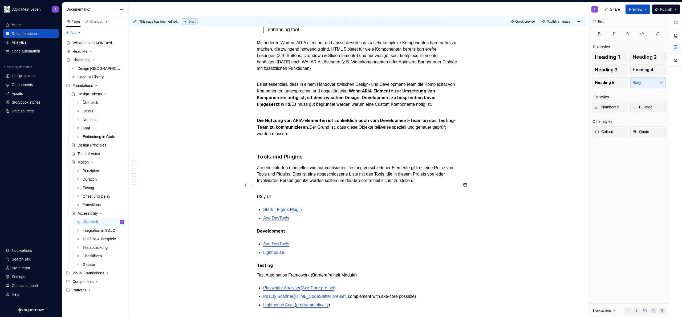
click at [362, 182] on p "Zur erleichterten manuellen wie automatisierten Testung verschiedener Elemente …" at bounding box center [357, 174] width 201 height 19
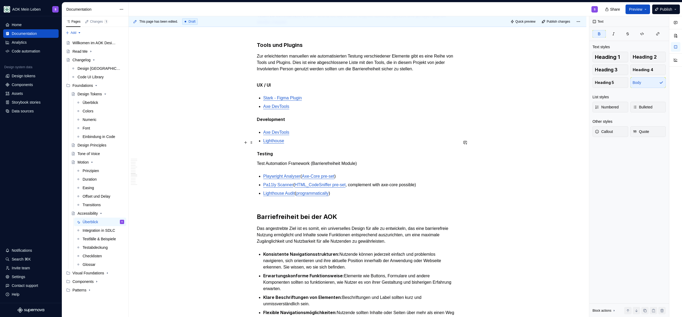
click at [312, 123] on p "Development" at bounding box center [357, 119] width 201 height 7
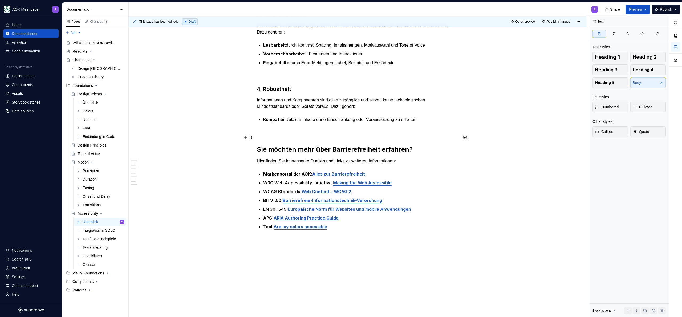
scroll to position [1698, 0]
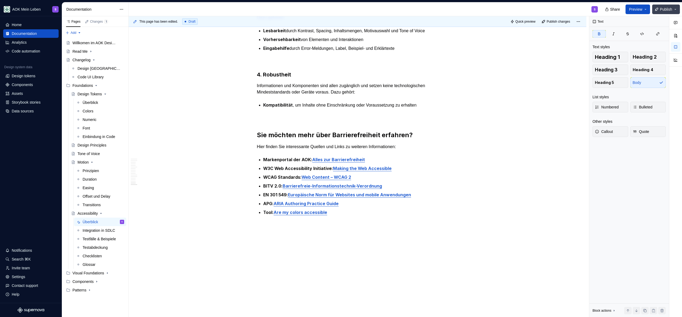
click at [660, 9] on span "Publish" at bounding box center [666, 9] width 12 height 5
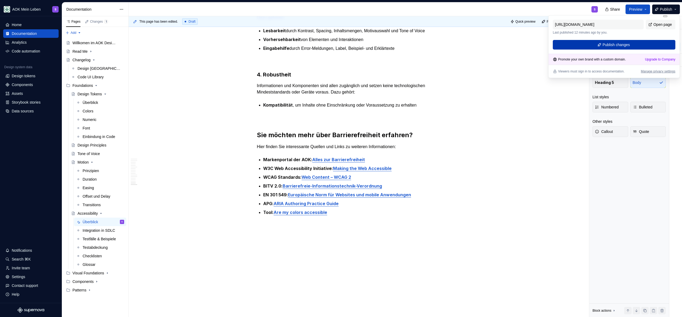
click at [606, 46] on span "Publish changes" at bounding box center [615, 44] width 27 height 5
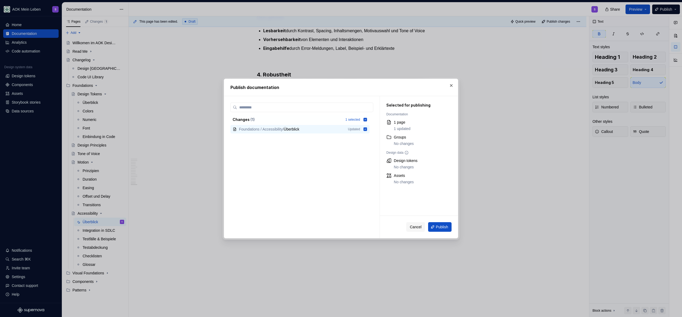
click at [440, 231] on button "Publish" at bounding box center [439, 227] width 23 height 10
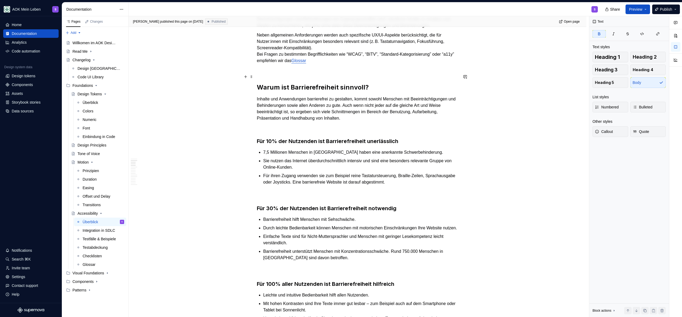
scroll to position [0, 0]
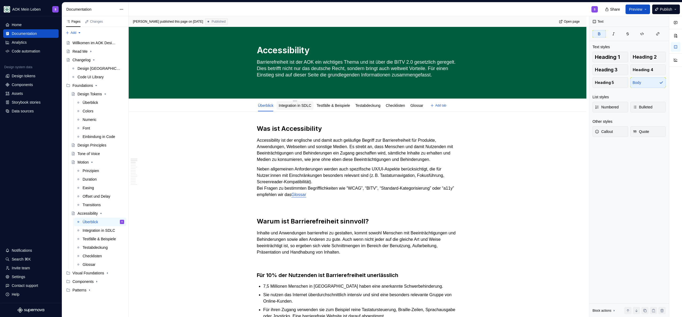
click at [297, 105] on link "Integration in SDLC" at bounding box center [295, 105] width 32 height 4
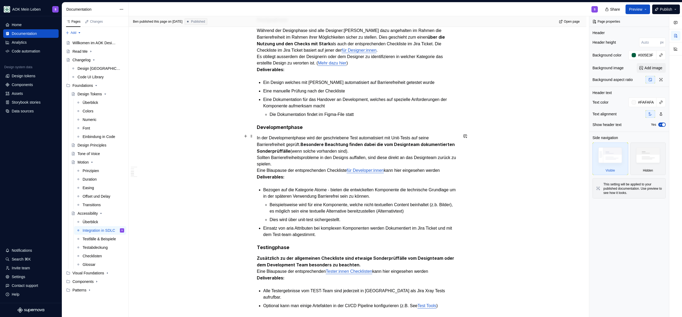
scroll to position [382, 0]
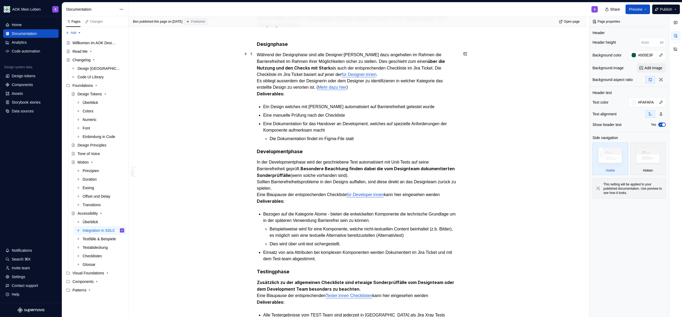
click at [368, 86] on p "Während der Designphase sind alle Designer:[PERSON_NAME] dazu angehalten im Rah…" at bounding box center [357, 75] width 201 height 46
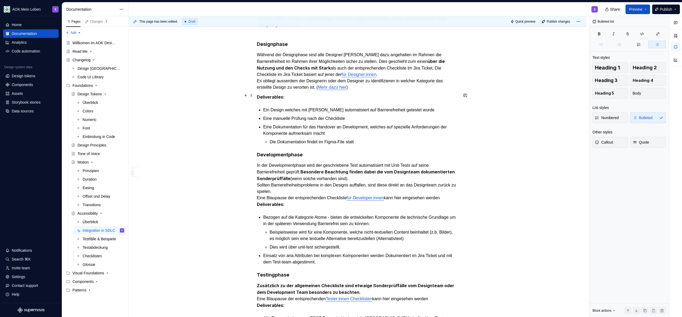
click at [358, 94] on p "Deliverables:" at bounding box center [357, 97] width 201 height 7
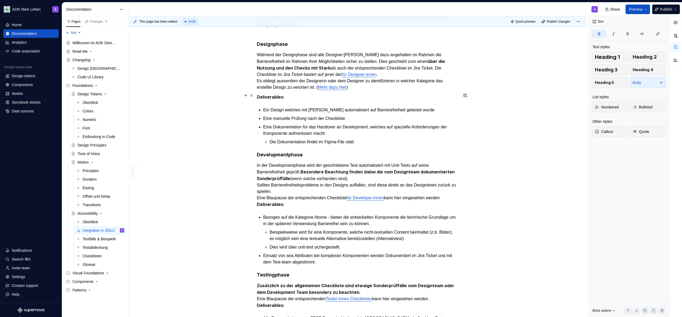
click at [358, 99] on div "**********" at bounding box center [357, 312] width 201 height 1140
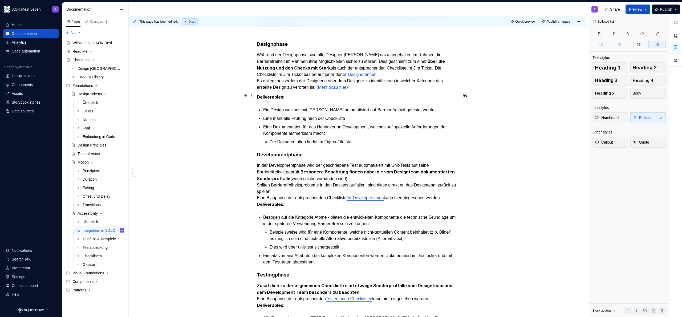
click at [346, 86] on link "Mehr dazu hier" at bounding box center [332, 87] width 28 height 5
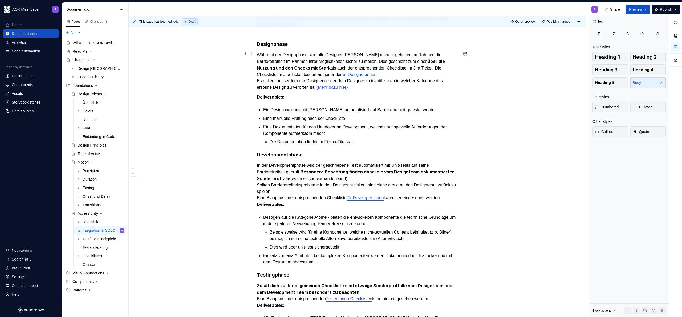
click at [363, 88] on p "Während der Designphase sind alle Designer:[PERSON_NAME] dazu angehalten im Rah…" at bounding box center [357, 71] width 201 height 39
click at [330, 96] on p "Deliverables:" at bounding box center [357, 97] width 201 height 7
click at [340, 87] on link "Mehr dazu hier" at bounding box center [332, 87] width 28 height 5
click at [306, 94] on p "Deliverables:" at bounding box center [357, 97] width 201 height 7
click at [305, 94] on p "Deliverables:" at bounding box center [357, 97] width 201 height 7
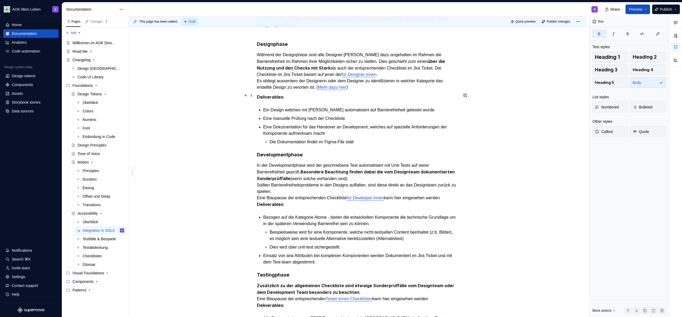
click at [312, 94] on p "Deliverables:" at bounding box center [357, 97] width 201 height 7
click at [321, 97] on p "Deliverables:" at bounding box center [357, 97] width 201 height 7
click at [92, 51] on icon "Page tree" at bounding box center [91, 51] width 4 height 4
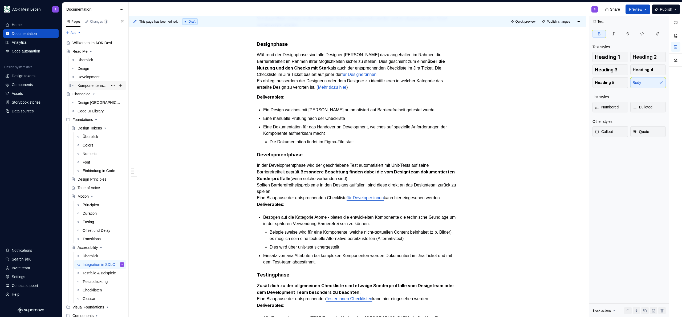
click at [95, 86] on div "Komponentenaufbau" at bounding box center [92, 85] width 31 height 5
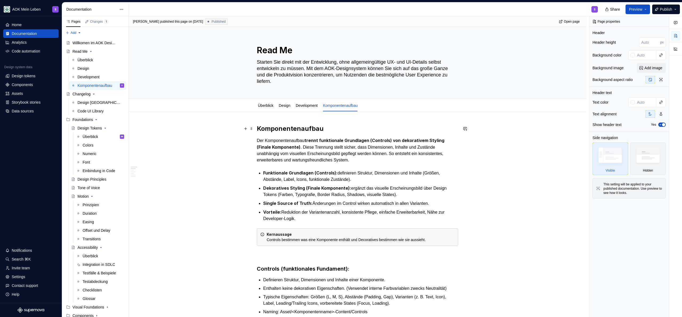
click at [257, 126] on h2 "Komponentenaufbau" at bounding box center [357, 128] width 201 height 9
click at [338, 127] on h2 "Komponentenaufbau" at bounding box center [357, 128] width 201 height 9
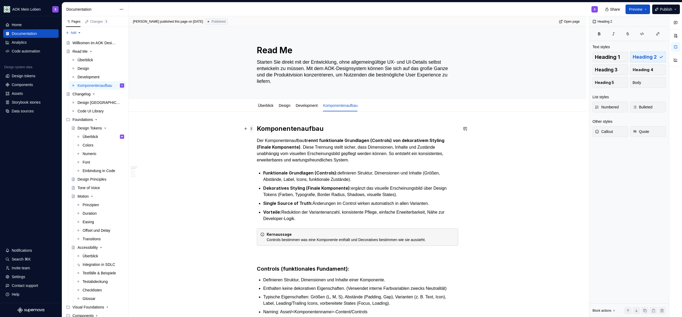
click at [253, 128] on span at bounding box center [251, 128] width 4 height 7
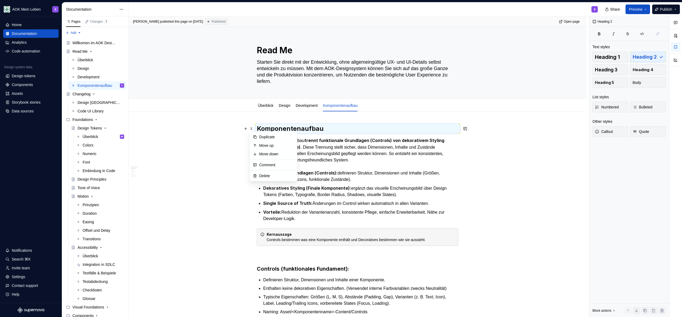
click at [258, 130] on h2 "Komponentenaufbau" at bounding box center [357, 128] width 201 height 9
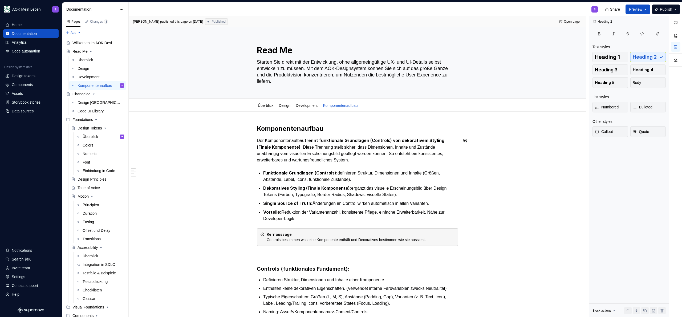
click at [336, 124] on div "[PERSON_NAME] published this page on [DATE] Published Open page Read Me Starten…" at bounding box center [359, 166] width 460 height 301
click at [336, 127] on h2 "Komponentenaufbau" at bounding box center [357, 128] width 201 height 9
click at [258, 130] on h2 "Komponentenaufbau" at bounding box center [357, 128] width 201 height 9
click at [269, 105] on link "Überblick" at bounding box center [265, 105] width 15 height 4
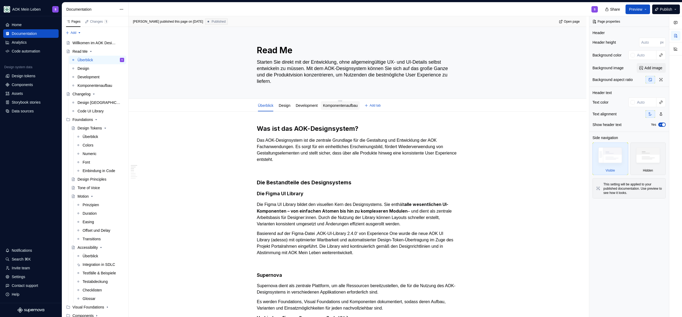
click at [338, 107] on link "Komponentenaufbau" at bounding box center [340, 105] width 35 height 4
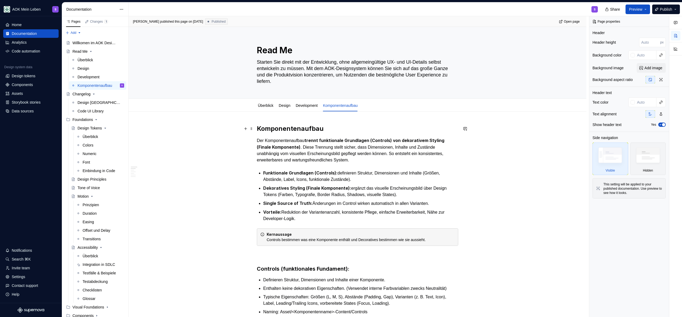
click at [258, 129] on h2 "Komponentenaufbau" at bounding box center [357, 128] width 201 height 9
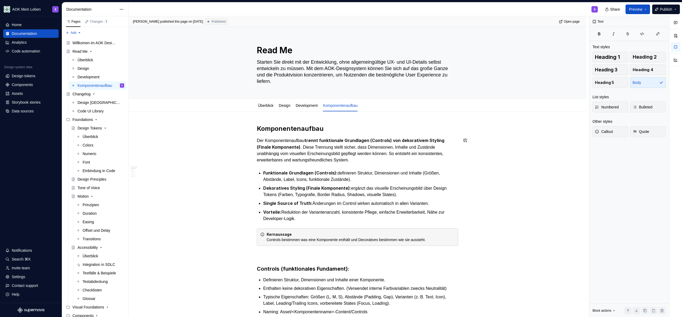
click at [331, 128] on h2 "Komponentenaufbau" at bounding box center [357, 128] width 201 height 9
click at [257, 131] on h2 "Komponentenaufbau" at bounding box center [357, 128] width 201 height 9
click at [336, 131] on h2 "Komponentenaufbau" at bounding box center [357, 128] width 201 height 9
click at [346, 101] on html "AOK Mein Leben S Home Documentation Analytics Code automation Design system dat…" at bounding box center [341, 158] width 682 height 317
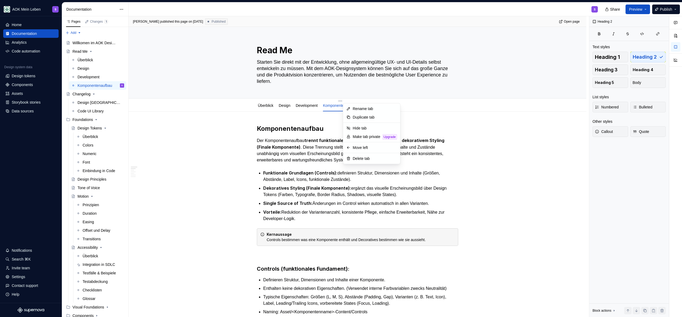
type textarea "*"
click at [352, 108] on div "Rename tab" at bounding box center [371, 108] width 55 height 9
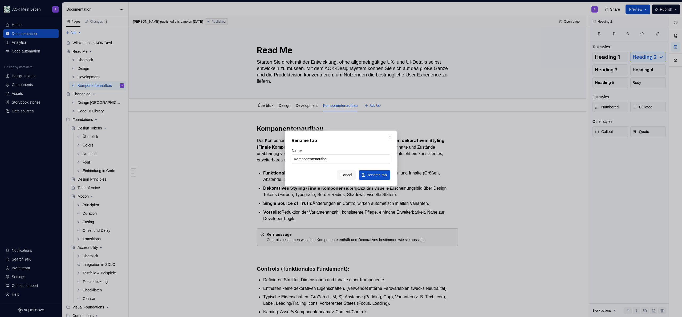
click at [310, 162] on input "Komponentenaufbau" at bounding box center [341, 159] width 99 height 10
drag, startPoint x: 319, startPoint y: 160, endPoint x: 262, endPoint y: 156, distance: 57.1
click at [262, 156] on div "Rename tab Name Komponentenaufbau Cancel Rename tab" at bounding box center [341, 158] width 682 height 317
type input "Design System Aufbau"
type textarea "*"
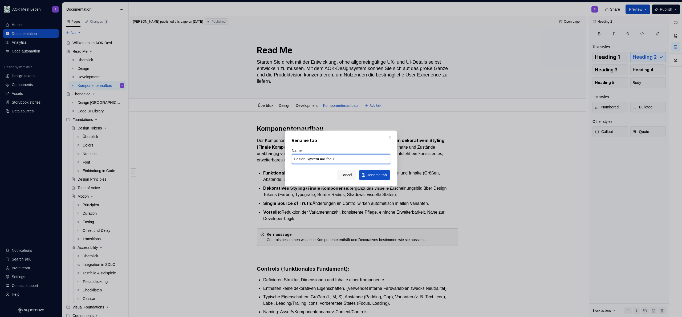
type input "Design System Aufbau"
click button "Rename tab" at bounding box center [374, 175] width 31 height 10
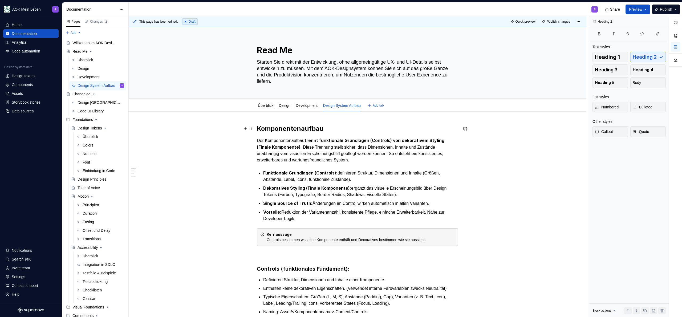
click at [257, 129] on h2 "Komponentenaufbau" at bounding box center [357, 128] width 201 height 9
click at [336, 129] on h2 "Komponentenaufbau" at bounding box center [357, 128] width 201 height 9
click at [289, 104] on html "AOK Mein Leben S Home Documentation Analytics Code automation Design system dat…" at bounding box center [341, 158] width 682 height 317
click at [336, 106] on html "AOK Mein Leben S Home Documentation Analytics Code automation Design system dat…" at bounding box center [341, 158] width 682 height 317
drag, startPoint x: 327, startPoint y: 109, endPoint x: 288, endPoint y: 108, distance: 38.6
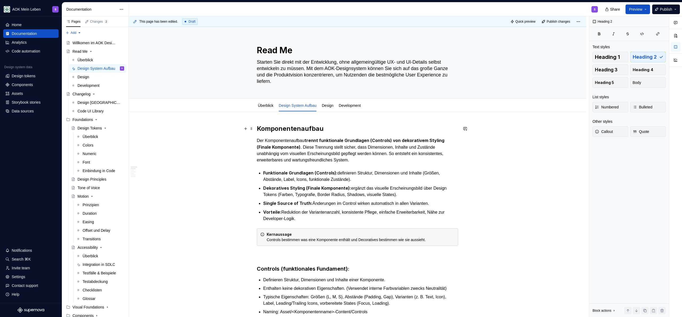
click at [263, 129] on h2 "Komponentenaufbau" at bounding box center [357, 128] width 201 height 9
type textarea "*"
click at [263, 129] on h2 "Komponentenaufbau" at bounding box center [357, 128] width 201 height 9
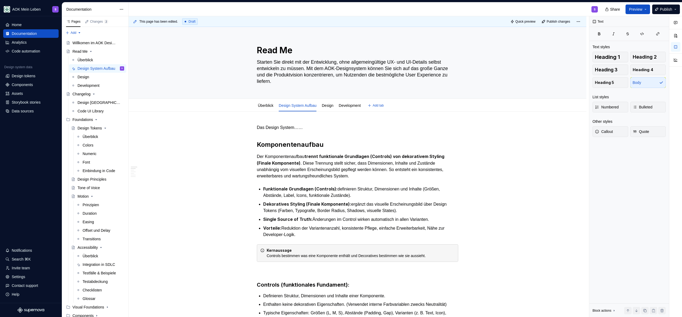
type textarea "*"
click at [316, 129] on p "Das Design System……" at bounding box center [357, 127] width 201 height 6
click at [305, 130] on p "Das Design System ist State-of-the-art" at bounding box center [357, 127] width 201 height 6
click at [350, 128] on p "Das Design System ist state-of-the-art" at bounding box center [357, 127] width 201 height 6
click at [464, 129] on button "button" at bounding box center [464, 127] width 7 height 7
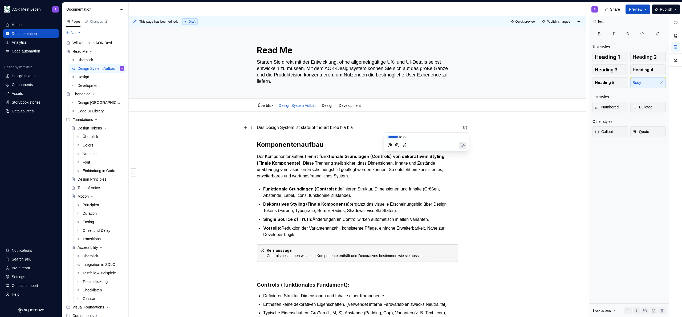
click at [465, 145] on icon "Send" at bounding box center [462, 144] width 5 height 5
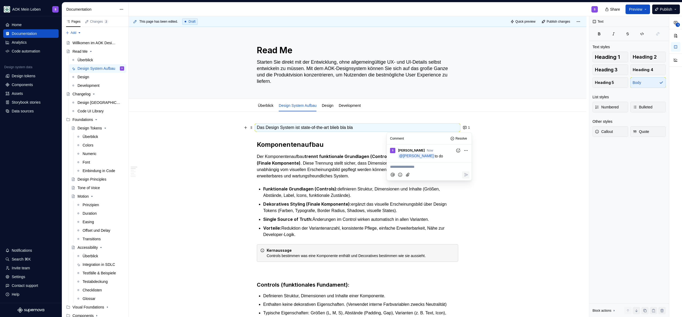
click at [386, 128] on p "Das Design System ist state-of-the-art blieb bla bla" at bounding box center [357, 127] width 201 height 6
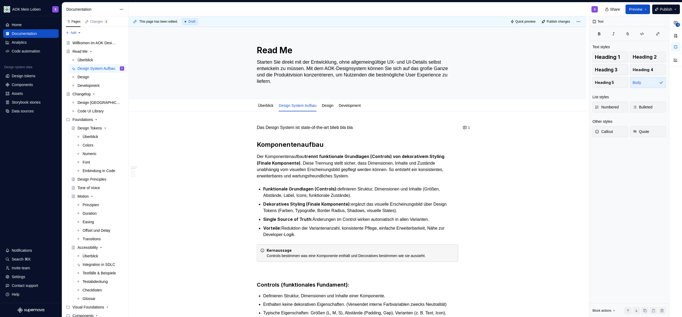
click at [370, 128] on p "Das Design System ist state-of-the-art blieb bla bla" at bounding box center [357, 127] width 201 height 6
click at [380, 124] on p "Das Design System ist state-of-the-art blieb bla bla" at bounding box center [357, 127] width 201 height 6
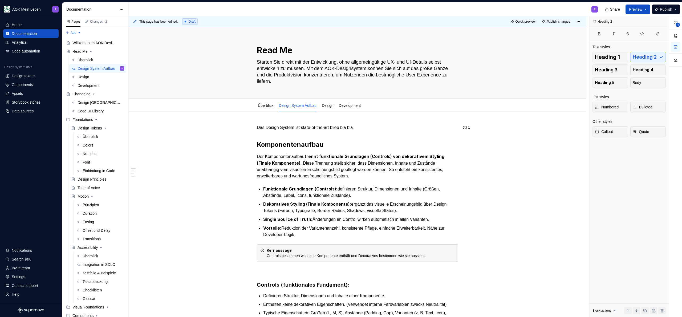
click at [368, 129] on p "Das Design System ist state-of-the-art blieb bla bla" at bounding box center [357, 127] width 201 height 6
click at [385, 127] on p "Das Design System ist state-of-the-art blieb bla bla" at bounding box center [357, 127] width 201 height 6
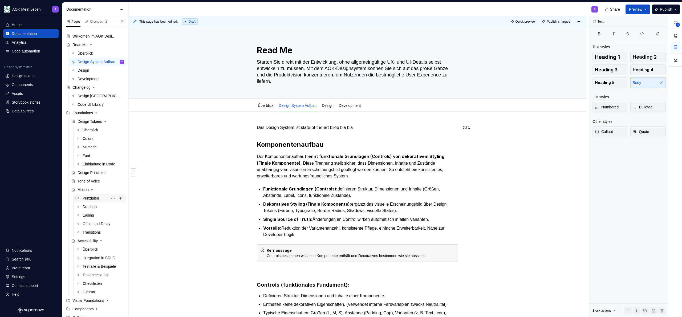
scroll to position [10, 0]
click at [85, 238] on div "Accessibility" at bounding box center [87, 237] width 20 height 5
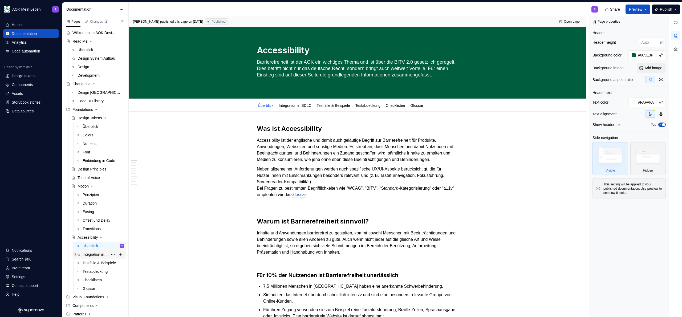
click at [92, 257] on div "Integration in SDLC" at bounding box center [104, 254] width 42 height 7
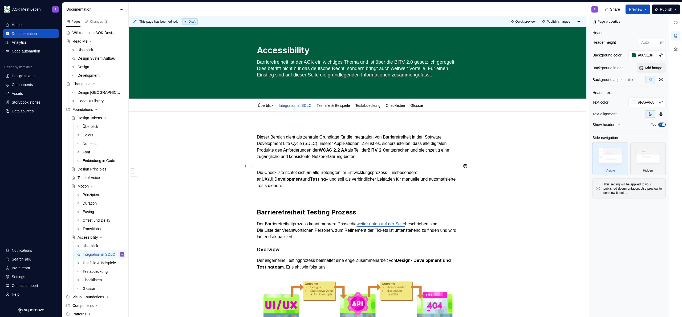
click at [362, 187] on p "Die Checkliste richtet sich an alle Beteiligten im Entwicklungsprozess – insbes…" at bounding box center [357, 176] width 201 height 26
type textarea "*"
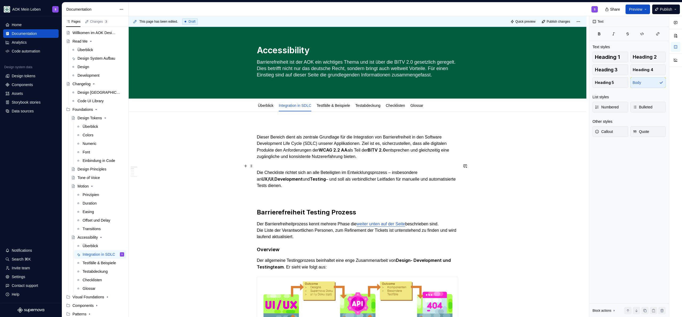
click at [307, 183] on p "Die Checkliste richtet sich an alle Beteiligten im Entwicklungsprozess – insbes…" at bounding box center [357, 176] width 201 height 26
click at [298, 186] on p "Die Checkliste richtet sich an alle Beteiligten im Entwicklungsprozess – insbes…" at bounding box center [357, 176] width 201 height 26
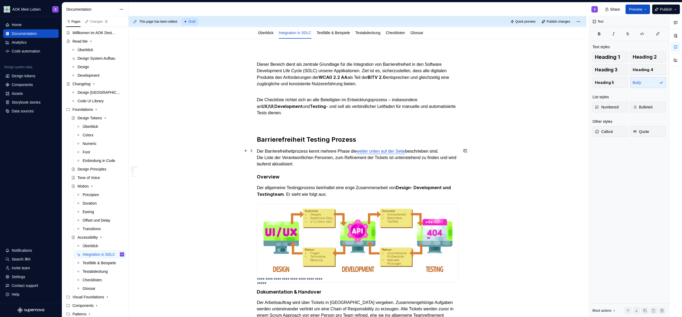
scroll to position [76, 0]
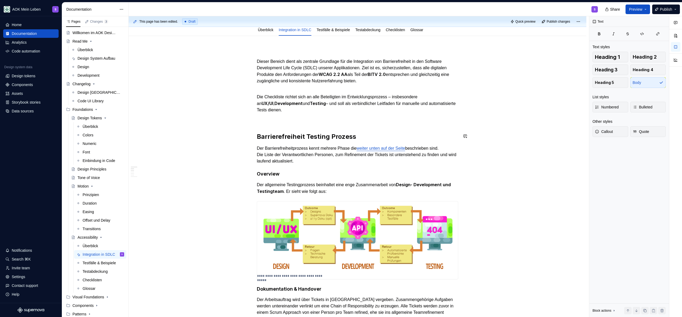
click at [388, 139] on h2 "Barrierefreiheit Testing Prozess" at bounding box center [357, 136] width 201 height 9
click at [356, 163] on p "Der Barrierefreiheitprozess kennt mehrere Phase die weiter unten auf der Seite …" at bounding box center [357, 154] width 201 height 19
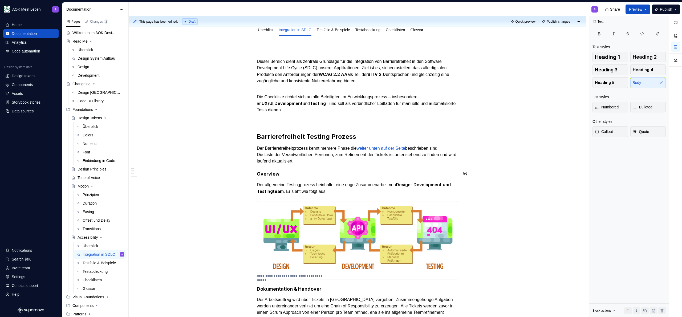
click at [333, 175] on h4 "Overview" at bounding box center [357, 174] width 201 height 6
click at [366, 189] on p "Der allgemeine Testingprozess beinhaltet eine enge Zusammenarbeit von Design- D…" at bounding box center [357, 187] width 201 height 13
click at [347, 174] on h4 "Overview" at bounding box center [357, 174] width 201 height 6
click at [354, 188] on p "Der allgemeine Testingprozess beinhaltet eine enge Zusammenarbeit von Design- D…" at bounding box center [357, 187] width 201 height 13
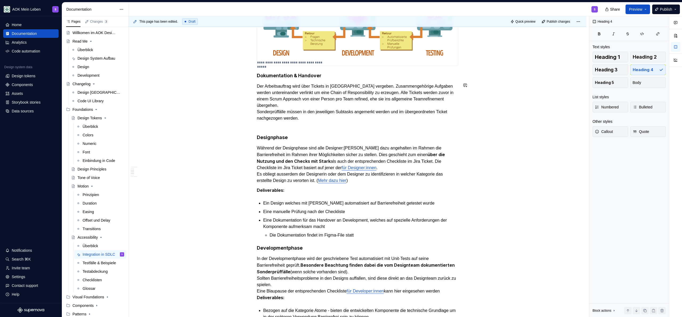
scroll to position [290, 0]
click at [330, 144] on p "Während der Designphase sind alle Designer:[PERSON_NAME] dazu angehalten im Rah…" at bounding box center [357, 163] width 201 height 39
click at [332, 137] on h4 "Designphase" at bounding box center [357, 136] width 201 height 6
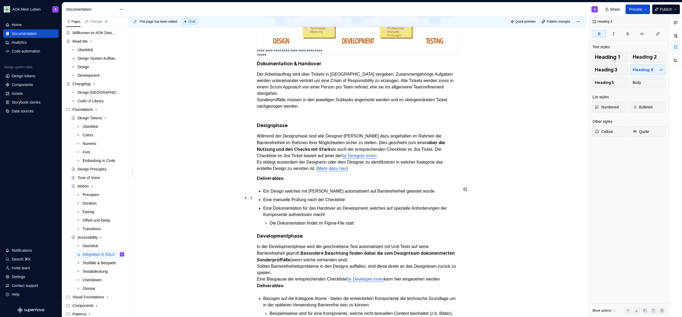
scroll to position [314, 0]
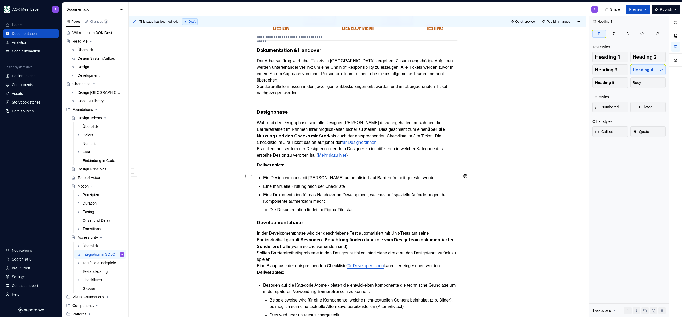
click at [374, 175] on p "Ein Design welches mit [PERSON_NAME] automatisiert auf Barrierefreiheit geteste…" at bounding box center [360, 178] width 195 height 6
click at [374, 162] on p "Deliverables:" at bounding box center [357, 165] width 201 height 7
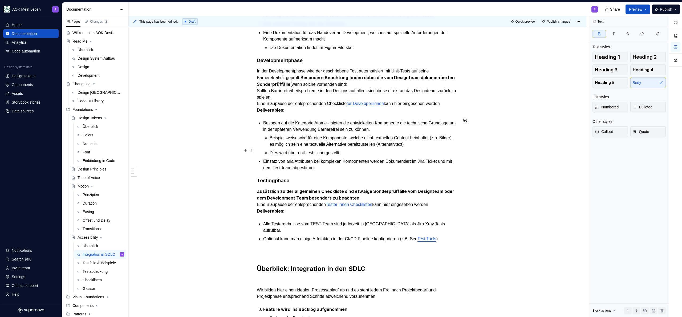
scroll to position [473, 0]
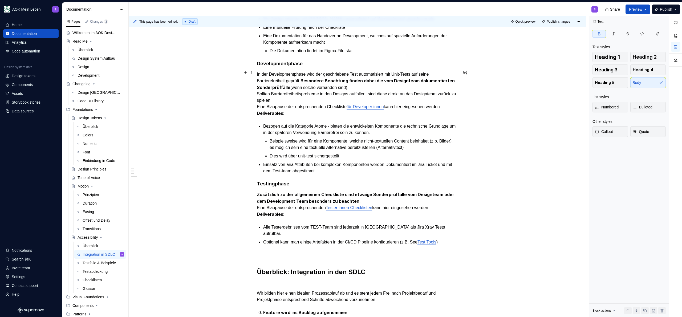
click at [255, 112] on div "**********" at bounding box center [358, 265] width 458 height 1255
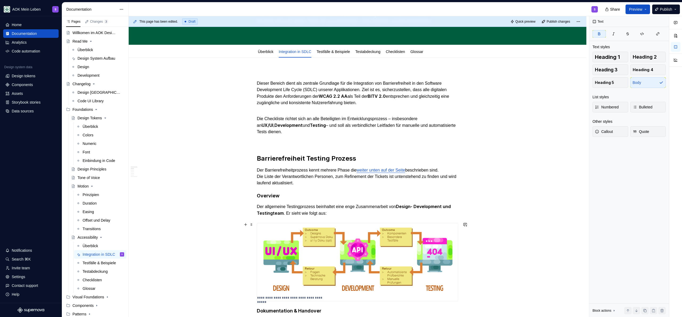
scroll to position [0, 0]
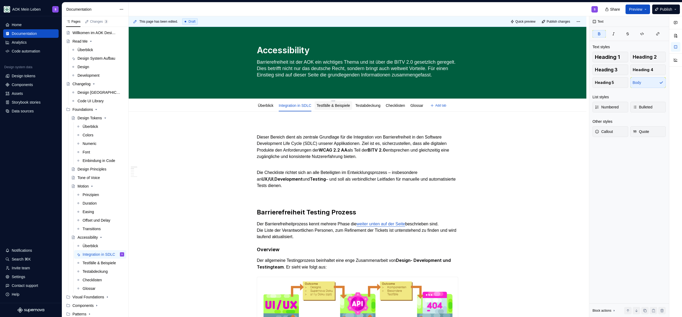
click at [330, 103] on link "Testfälle & Beispiele" at bounding box center [333, 105] width 33 height 4
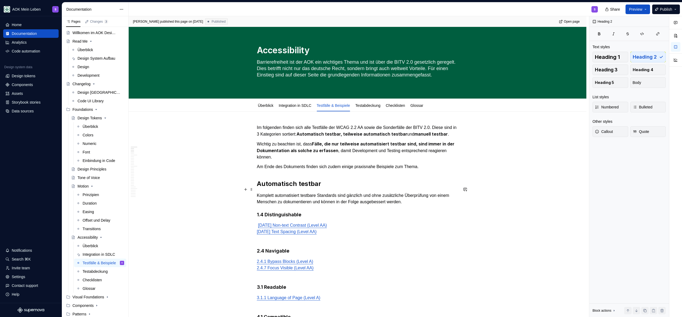
click at [354, 188] on h2 "Automatisch testbar" at bounding box center [357, 183] width 201 height 9
click at [376, 105] on link "Testabdeckung" at bounding box center [367, 105] width 25 height 4
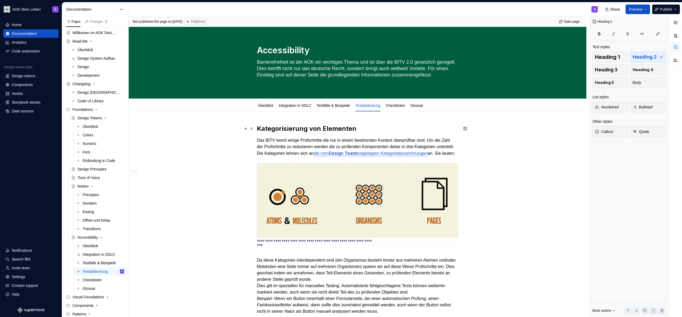
click at [371, 125] on h2 "Kategorisierung von Elementen" at bounding box center [357, 128] width 201 height 9
click at [356, 153] on strong "Design Team" at bounding box center [342, 152] width 27 height 5
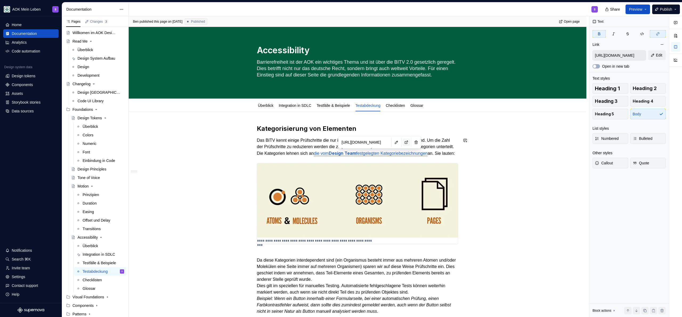
click at [405, 142] on button "button" at bounding box center [405, 141] width 7 height 7
click at [379, 125] on h2 "Kategorisierung von Elementen" at bounding box center [357, 128] width 201 height 9
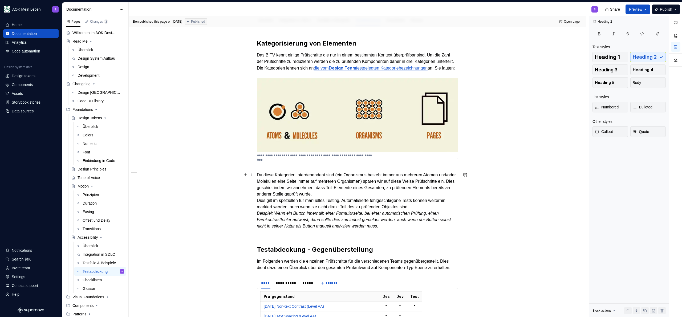
scroll to position [86, 0]
click at [436, 229] on p "Da diese Kategorien interdependent sind (ein Organismus besteht immer aus mehre…" at bounding box center [357, 199] width 201 height 70
click at [447, 231] on p "Da diese Kategorien interdependent sind (ein Organismus besteht immer aus mehre…" at bounding box center [357, 199] width 201 height 70
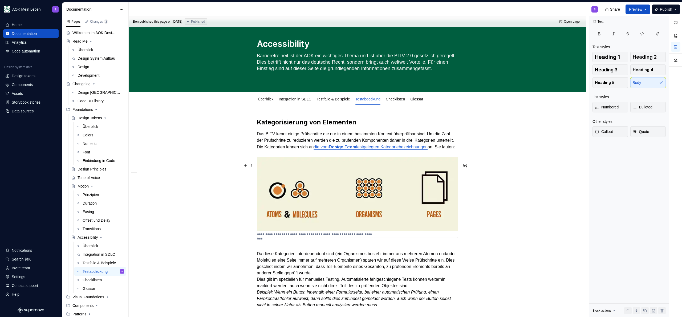
scroll to position [2, 0]
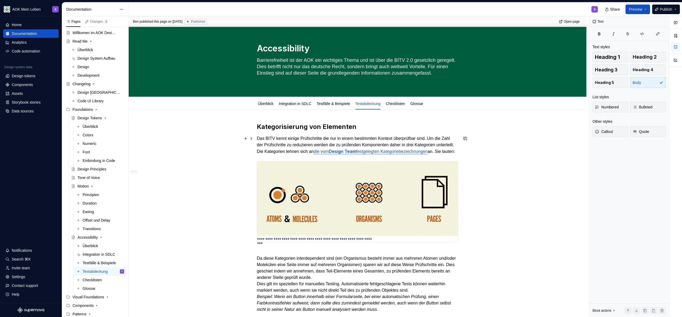
click at [385, 149] on link "die vom Design Team festgelegten Kategoriebezeichnungen" at bounding box center [370, 151] width 114 height 5
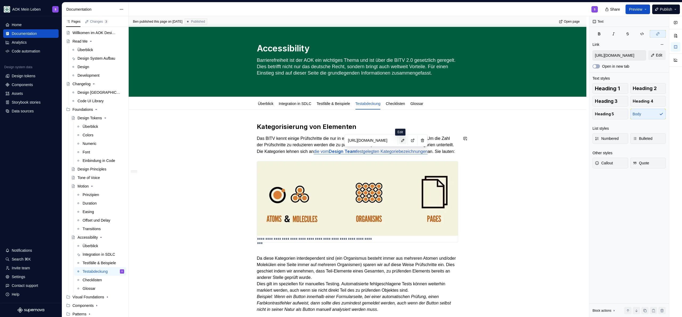
click at [401, 139] on button "button" at bounding box center [402, 140] width 7 height 7
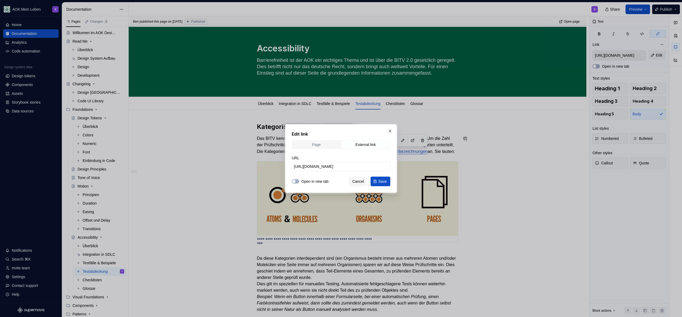
click at [320, 145] on div "Page" at bounding box center [316, 144] width 9 height 4
click at [323, 164] on span "Select page" at bounding box center [338, 166] width 88 height 5
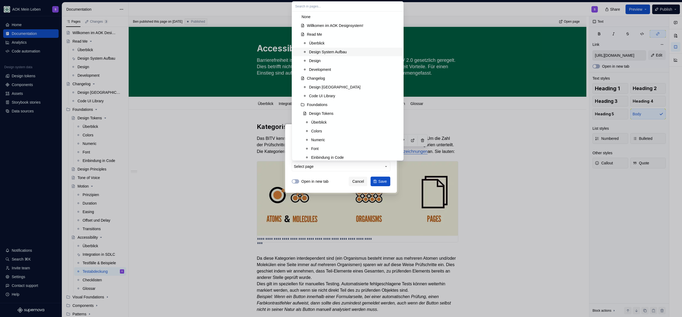
click at [339, 52] on div "Design System Aufbau" at bounding box center [328, 51] width 38 height 5
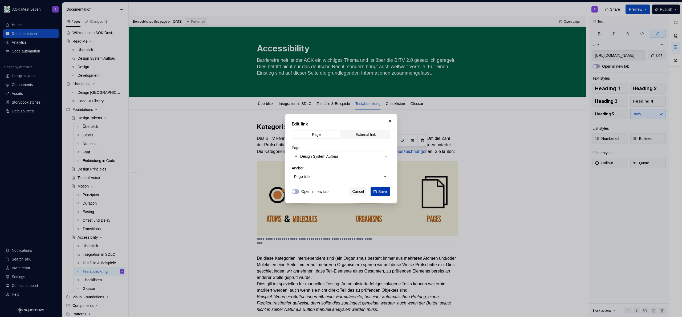
click at [383, 193] on span "Save" at bounding box center [382, 191] width 9 height 5
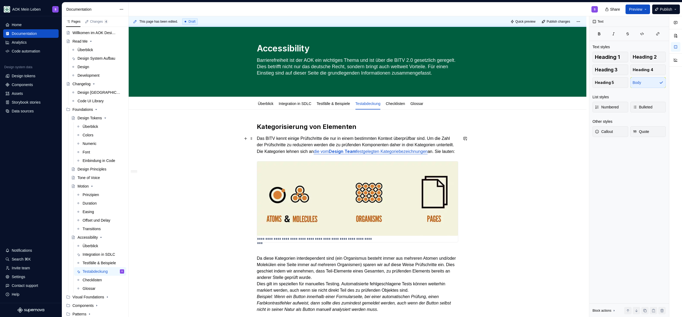
click at [363, 155] on p "Das BITV kennt einige Prüfschritte die nur in einem bestimmten Kontext überprüf…" at bounding box center [357, 144] width 201 height 19
click at [356, 154] on link "festgelegten Kategoriebezeichnungen" at bounding box center [392, 151] width 72 height 5
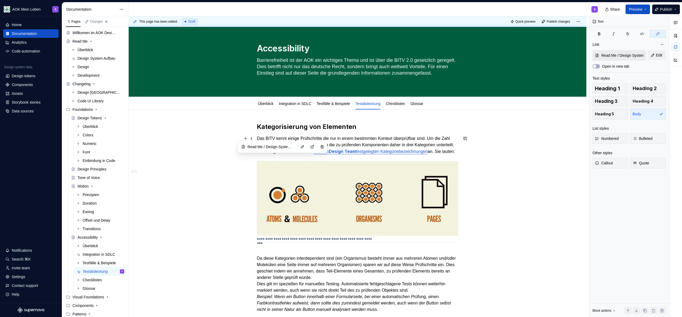
click at [353, 155] on p "Das BITV kennt einige Prüfschritte die nur in einem bestimmten Kontext überprüf…" at bounding box center [357, 144] width 201 height 19
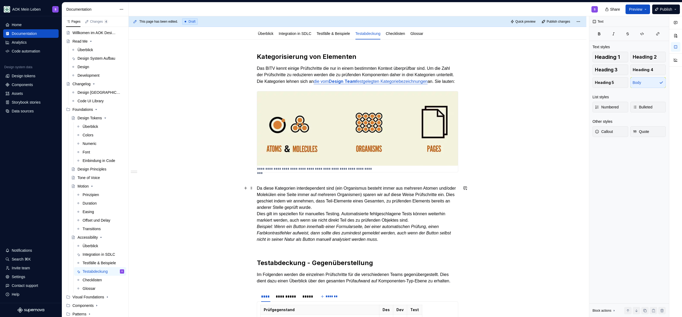
scroll to position [74, 0]
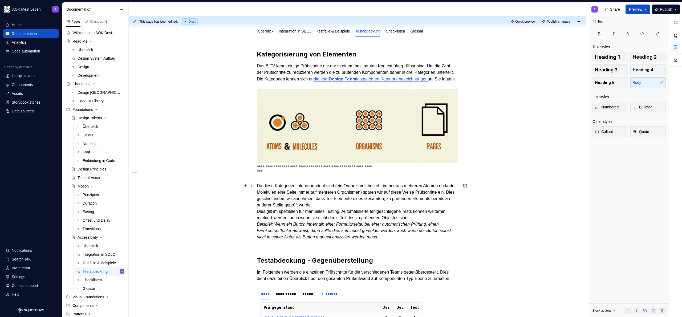
click at [383, 203] on p "Da diese Kategorien interdependent sind (ein Organismus besteht immer aus mehre…" at bounding box center [357, 211] width 201 height 70
click at [423, 80] on p "Das BITV kennt einige Prüfschritte die nur in einem bestimmten Kontext überprüf…" at bounding box center [357, 72] width 201 height 19
click at [419, 82] on p "Das BITV kennt einige Prüfschritte die nur in einem bestimmten Kontext überprüf…" at bounding box center [357, 72] width 201 height 19
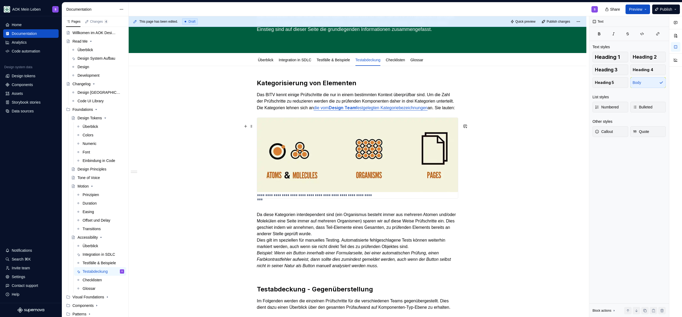
scroll to position [29, 0]
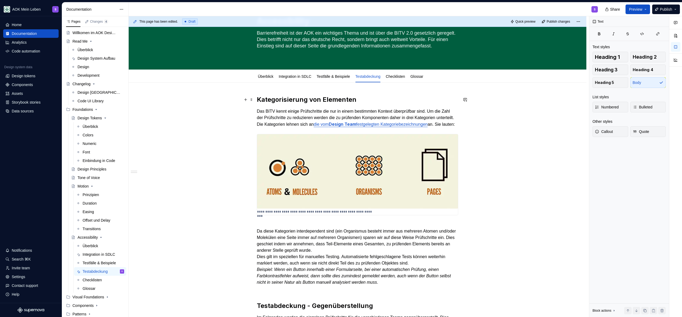
click at [385, 100] on h2 "Kategorisierung von Elementen" at bounding box center [357, 99] width 201 height 9
click at [189, 143] on div "**********" at bounding box center [359, 166] width 460 height 301
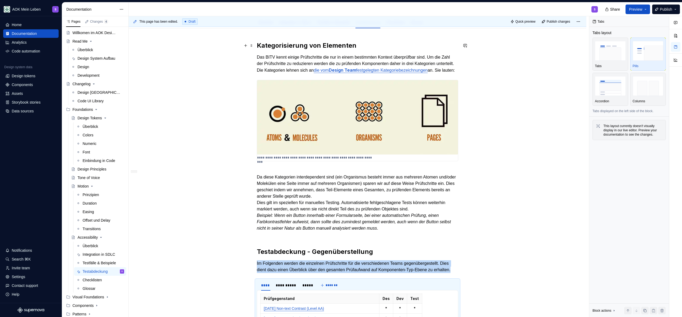
scroll to position [0, 0]
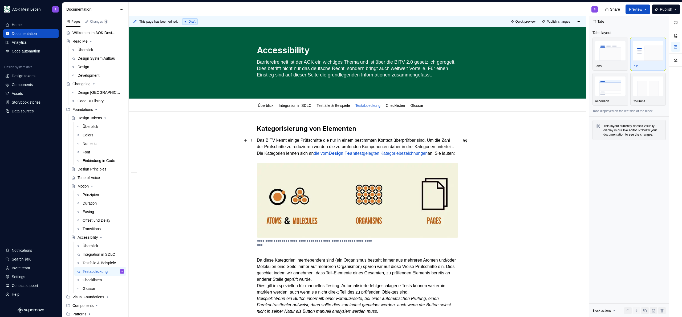
click at [332, 139] on p "Das BITV kennt einige Prüfschritte die nur in einem bestimmten Kontext überprüf…" at bounding box center [357, 146] width 201 height 19
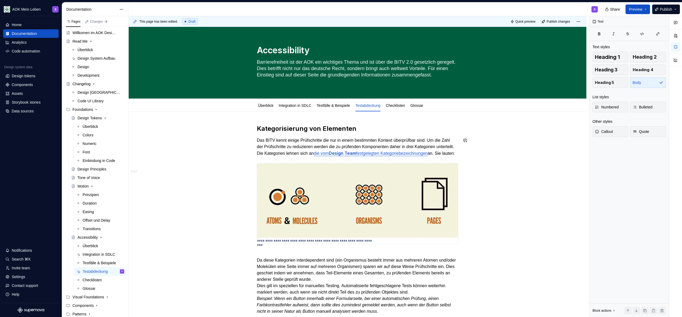
click at [383, 124] on h2 "Kategorisierung von Elementen" at bounding box center [357, 128] width 201 height 9
click at [80, 83] on div "Changelog" at bounding box center [81, 83] width 18 height 5
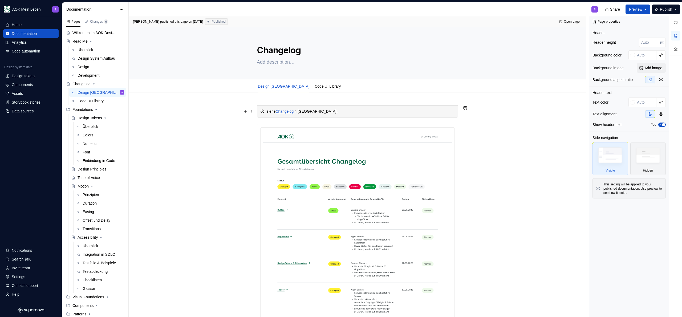
type textarea "*"
click at [268, 112] on div "siehe Changelog in [GEOGRAPHIC_DATA]." at bounding box center [361, 111] width 188 height 5
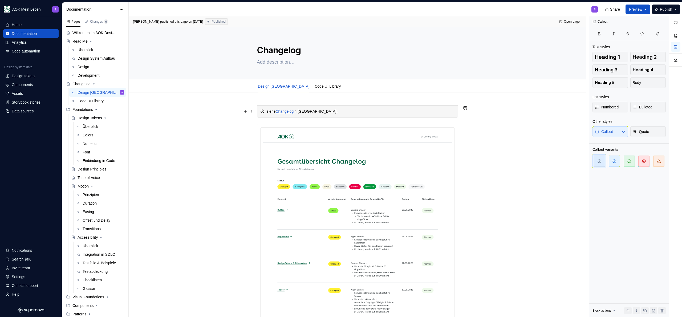
click at [348, 111] on div "siehe Changelog in [GEOGRAPHIC_DATA]." at bounding box center [361, 111] width 188 height 5
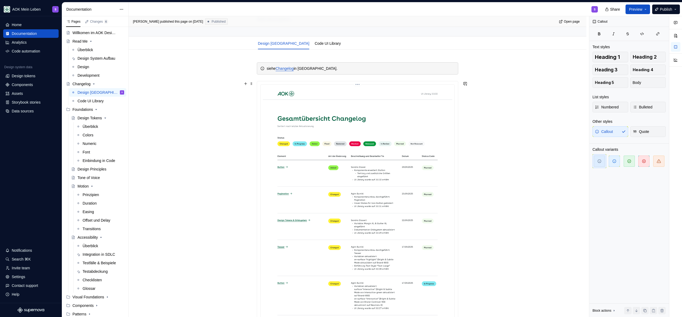
scroll to position [46, 0]
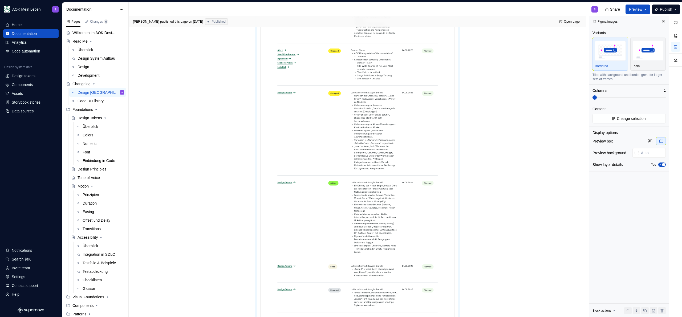
scroll to position [1318, 0]
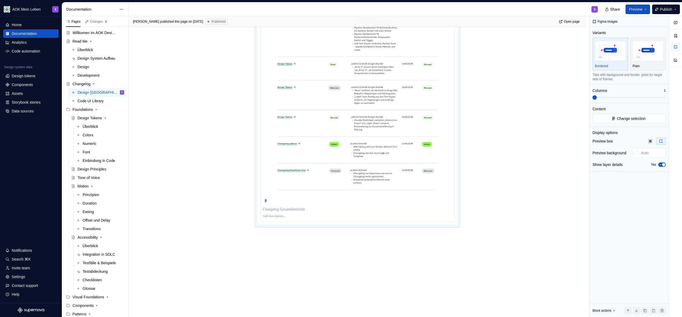
click at [283, 217] on p at bounding box center [358, 216] width 190 height 4
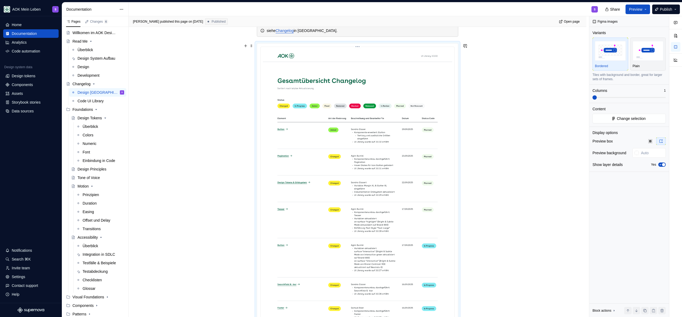
scroll to position [0, 0]
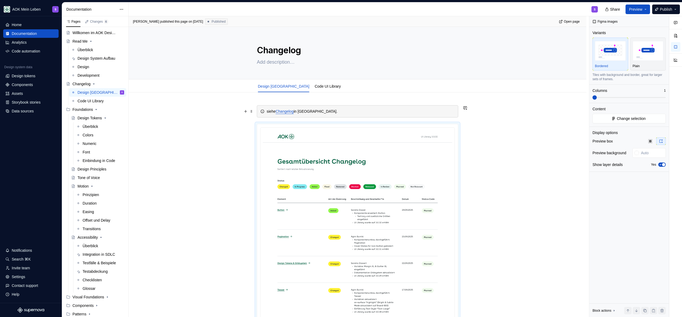
click at [273, 110] on div "siehe Changelog in [GEOGRAPHIC_DATA]." at bounding box center [361, 111] width 188 height 5
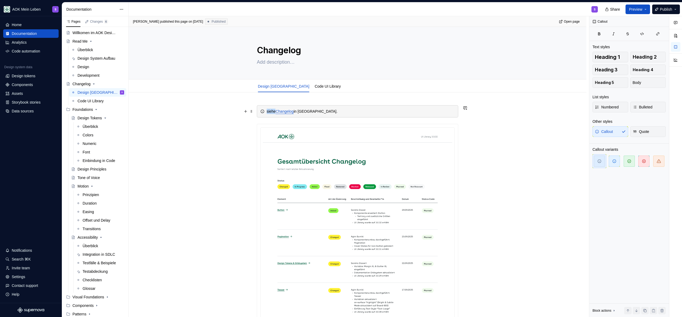
click at [273, 110] on div "siehe Changelog in [GEOGRAPHIC_DATA]." at bounding box center [361, 111] width 188 height 5
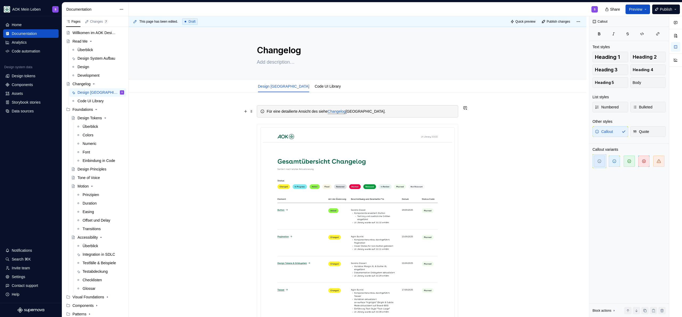
click at [407, 110] on div "Für eine detailierte Ansicht des siehe Changelog Figma UI Library." at bounding box center [361, 111] width 188 height 5
click at [322, 83] on div "Code UI Library" at bounding box center [327, 86] width 30 height 9
click at [387, 116] on div "Für eine detailierte Ansicht des siehe Changelog Figma UI Library." at bounding box center [357, 111] width 201 height 12
click at [397, 111] on div "Für eine detailierte Ansicht des siehe Changelog Figma UI Library." at bounding box center [361, 111] width 188 height 5
click at [271, 109] on div "Für eine detailierte Ansicht des siehe Changelog Figma UI Library." at bounding box center [361, 111] width 188 height 5
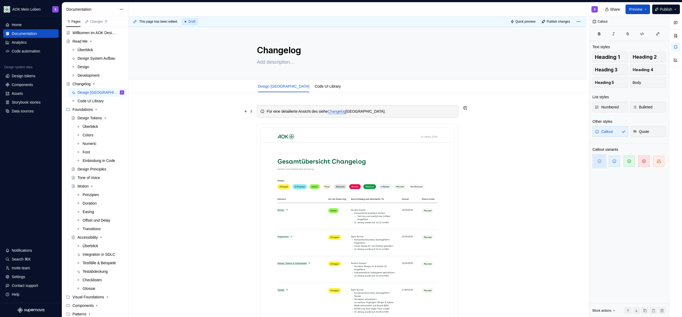
click at [410, 113] on div "Für eine detailierte Ansicht des siehe Changelog Figma UI Library." at bounding box center [361, 111] width 188 height 5
click at [389, 112] on div "Für eine detailierte Ansicht des siehe Changelog Figma UI Library." at bounding box center [361, 111] width 188 height 5
click at [435, 110] on div "Für eine detailierte Ansicht des siehe Changelog Figma UI Library." at bounding box center [361, 111] width 188 height 5
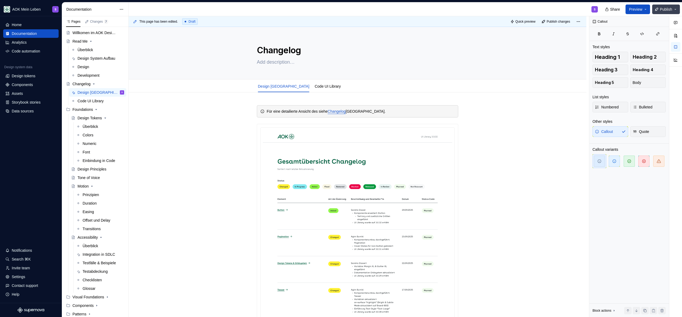
click at [670, 6] on button "Publish" at bounding box center [666, 10] width 28 height 10
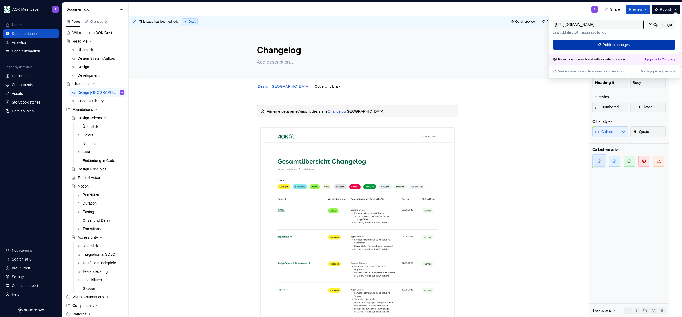
click at [624, 42] on span "Publish changes" at bounding box center [615, 44] width 27 height 5
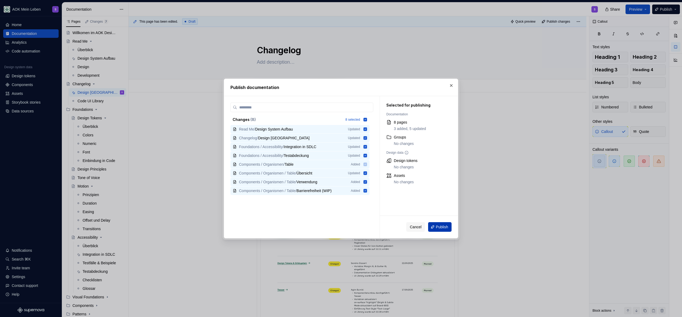
click at [440, 227] on span "Publish" at bounding box center [442, 226] width 12 height 5
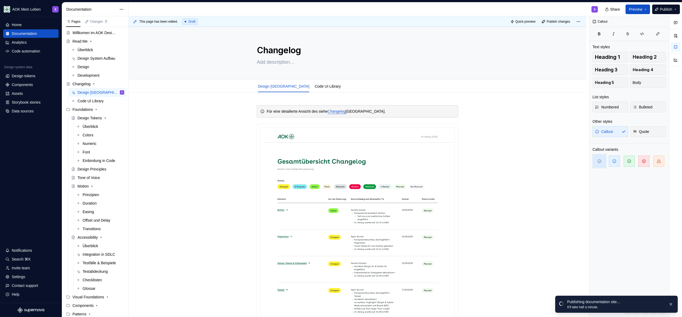
click at [221, 11] on div "S" at bounding box center [365, 9] width 473 height 14
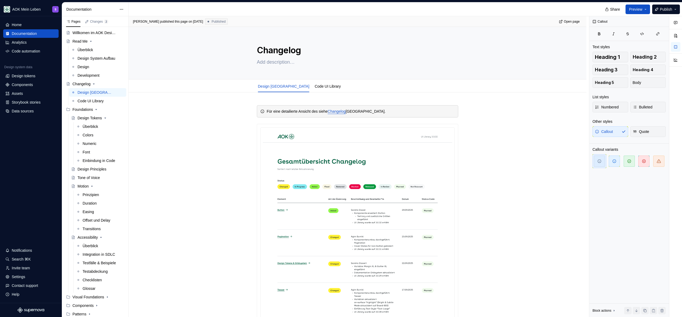
type textarea "*"
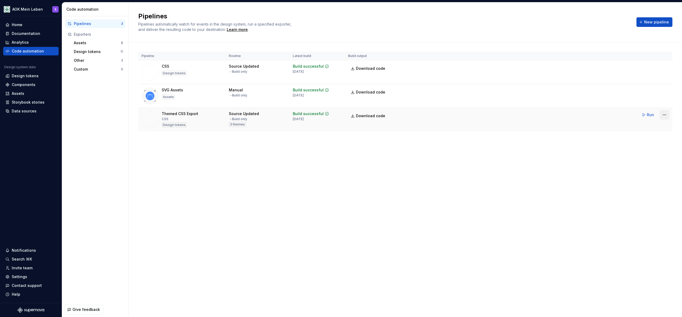
click at [666, 114] on html "AOK Mein Leben S Home Documentation Analytics Code automation Design system dat…" at bounding box center [341, 158] width 682 height 317
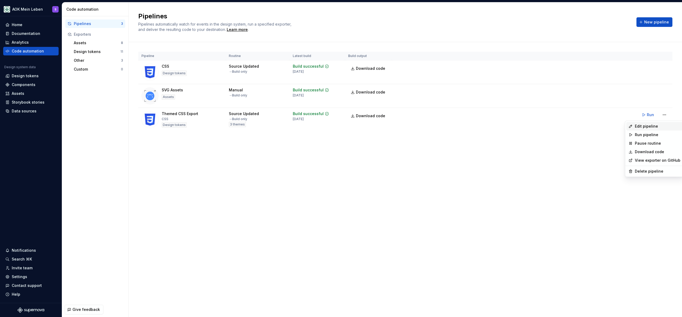
click at [654, 129] on div "Edit pipeline" at bounding box center [654, 126] width 56 height 9
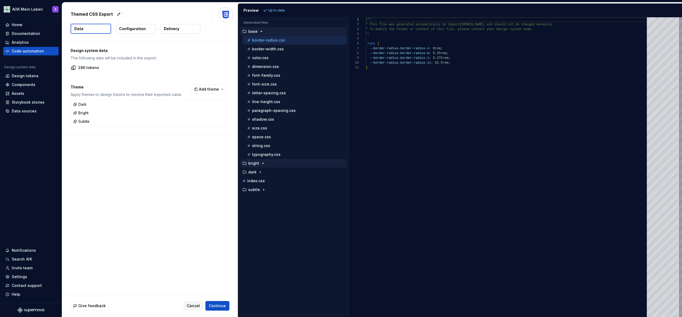
click at [264, 164] on div "button" at bounding box center [263, 163] width 6 height 4
click at [260, 173] on p "color.css" at bounding box center [260, 172] width 17 height 4
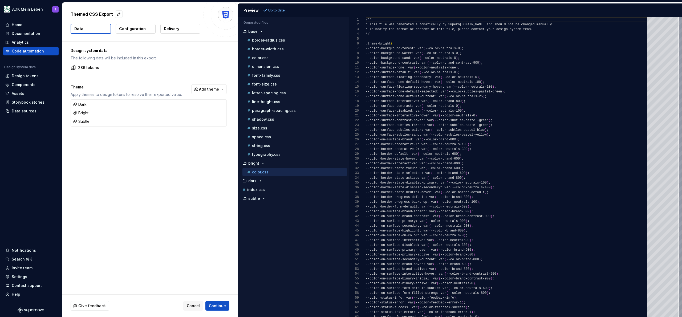
scroll to position [48, 0]
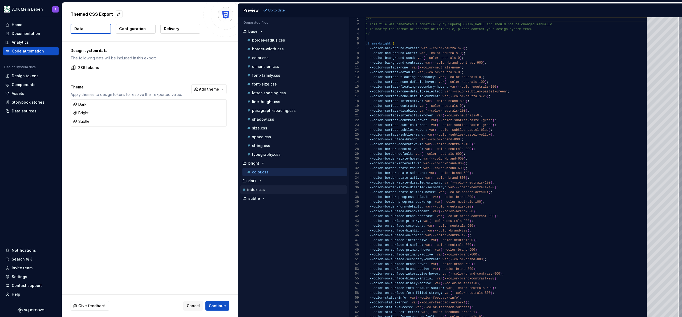
click at [256, 192] on button "index.css" at bounding box center [293, 190] width 107 height 6
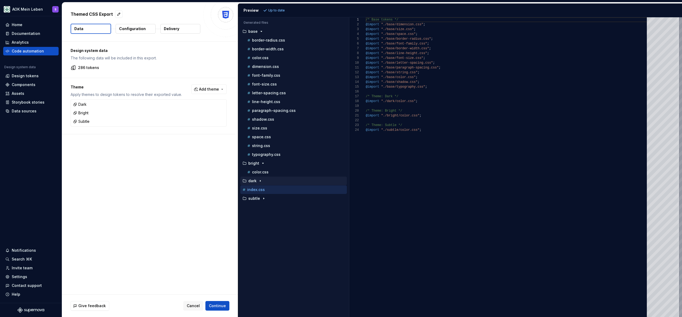
click at [259, 179] on icon "button" at bounding box center [260, 181] width 4 height 4
click at [258, 187] on button "color.css" at bounding box center [294, 190] width 104 height 6
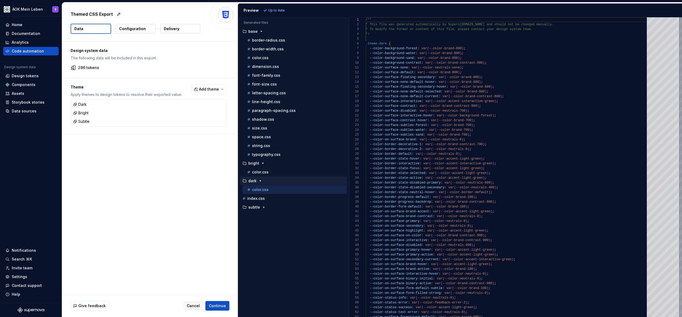
click at [211, 200] on div "Design system data The following data will be included in this export. 286 toke…" at bounding box center [150, 168] width 176 height 253
click at [208, 200] on div "Design system data The following data will be included in this export. 286 toke…" at bounding box center [150, 168] width 176 height 253
click at [138, 187] on div "Design system data The following data will be included in this export. 286 toke…" at bounding box center [150, 168] width 176 height 253
drag, startPoint x: 370, startPoint y: 49, endPoint x: 418, endPoint y: 47, distance: 48.0
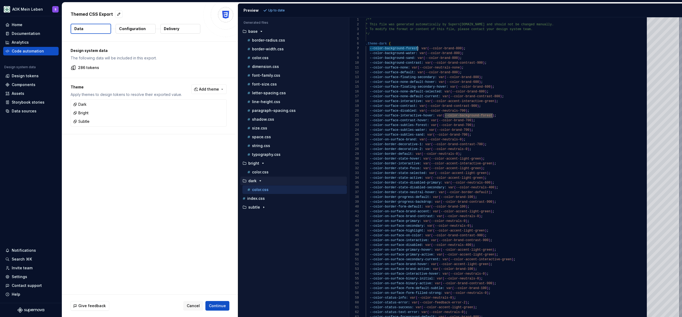
click at [418, 47] on div "/** * This file was generated automatically by Supern ova.io and should not be …" at bounding box center [508, 206] width 284 height 379
click at [148, 163] on div "Design system data The following data will be included in this export. 286 toke…" at bounding box center [150, 168] width 176 height 253
click at [134, 167] on div "Design system data The following data will be included in this export. 286 toke…" at bounding box center [150, 168] width 176 height 253
click at [157, 187] on div "Design system data The following data will be included in this export. 286 toke…" at bounding box center [150, 168] width 176 height 253
click at [98, 194] on div "Design system data The following data will be included in this export. 286 toke…" at bounding box center [150, 168] width 176 height 253
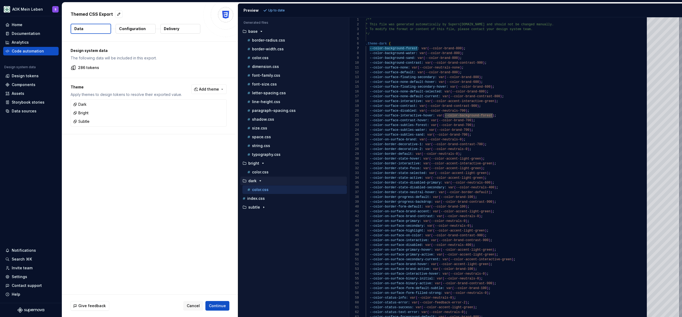
click at [144, 214] on div "Design system data The following data will be included in this export. 286 toke…" at bounding box center [150, 168] width 176 height 253
click at [254, 173] on p "color.css" at bounding box center [260, 172] width 17 height 4
type textarea "**********"
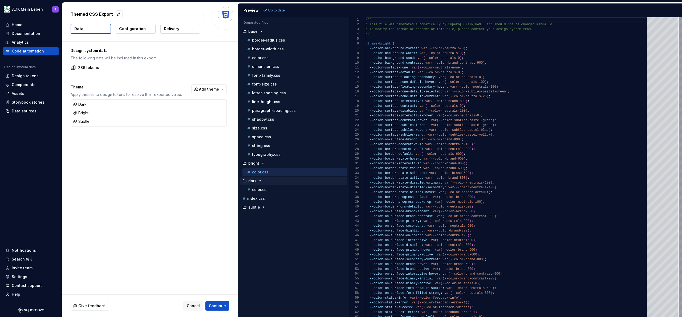
click at [293, 244] on div "Accessibility guide for tree . Navigate the tree with the arrow keys. Common tr…" at bounding box center [293, 171] width 111 height 291
click at [206, 231] on div "Design system data The following data will be included in this export. 286 toke…" at bounding box center [150, 168] width 176 height 253
click at [117, 189] on div "Design system data The following data will be included in this export. 286 toke…" at bounding box center [150, 168] width 176 height 253
